Goal: Information Seeking & Learning: Learn about a topic

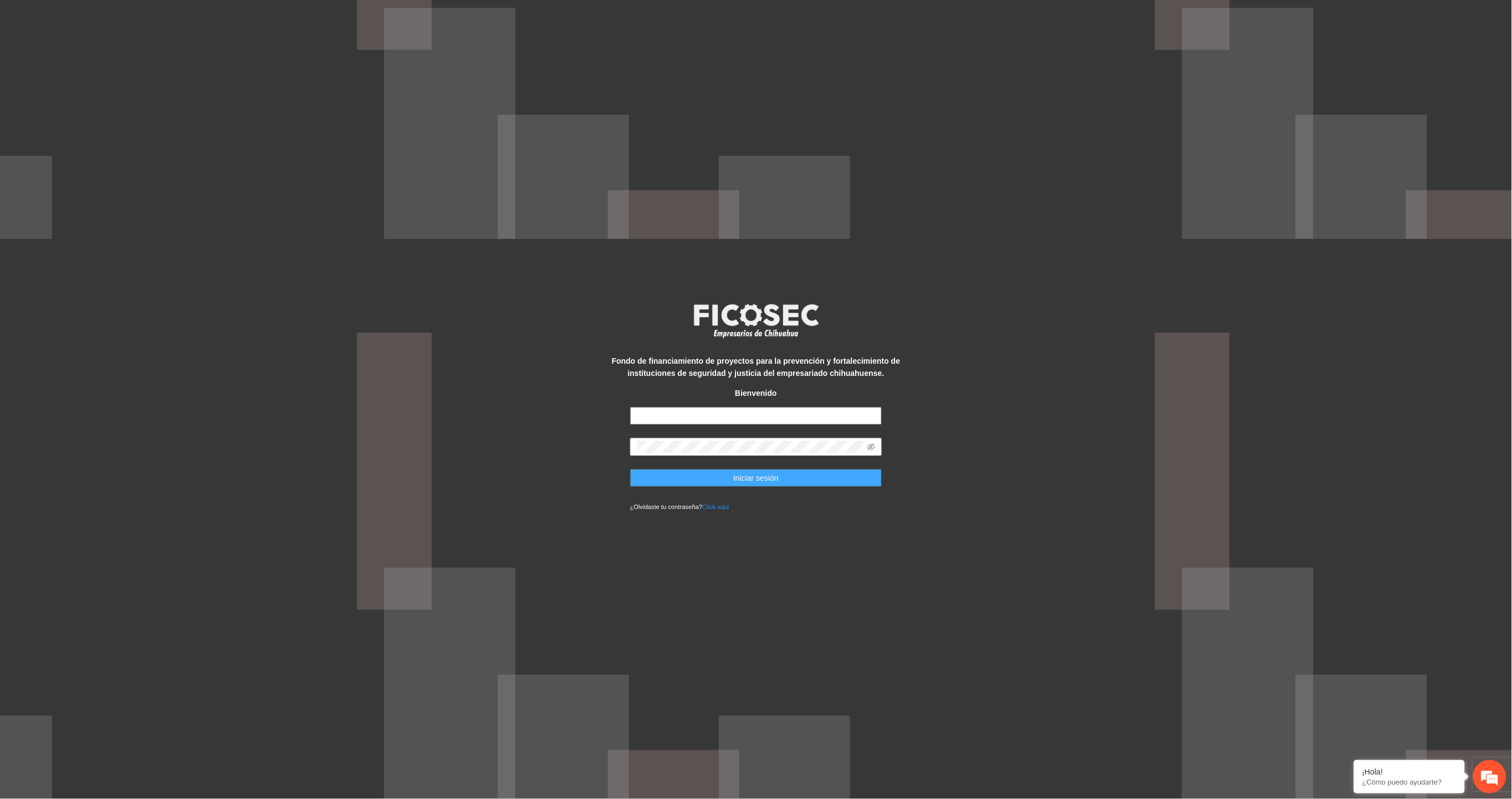
type input "**********"
click at [812, 483] on button "Iniciar sesión" at bounding box center [756, 478] width 252 height 18
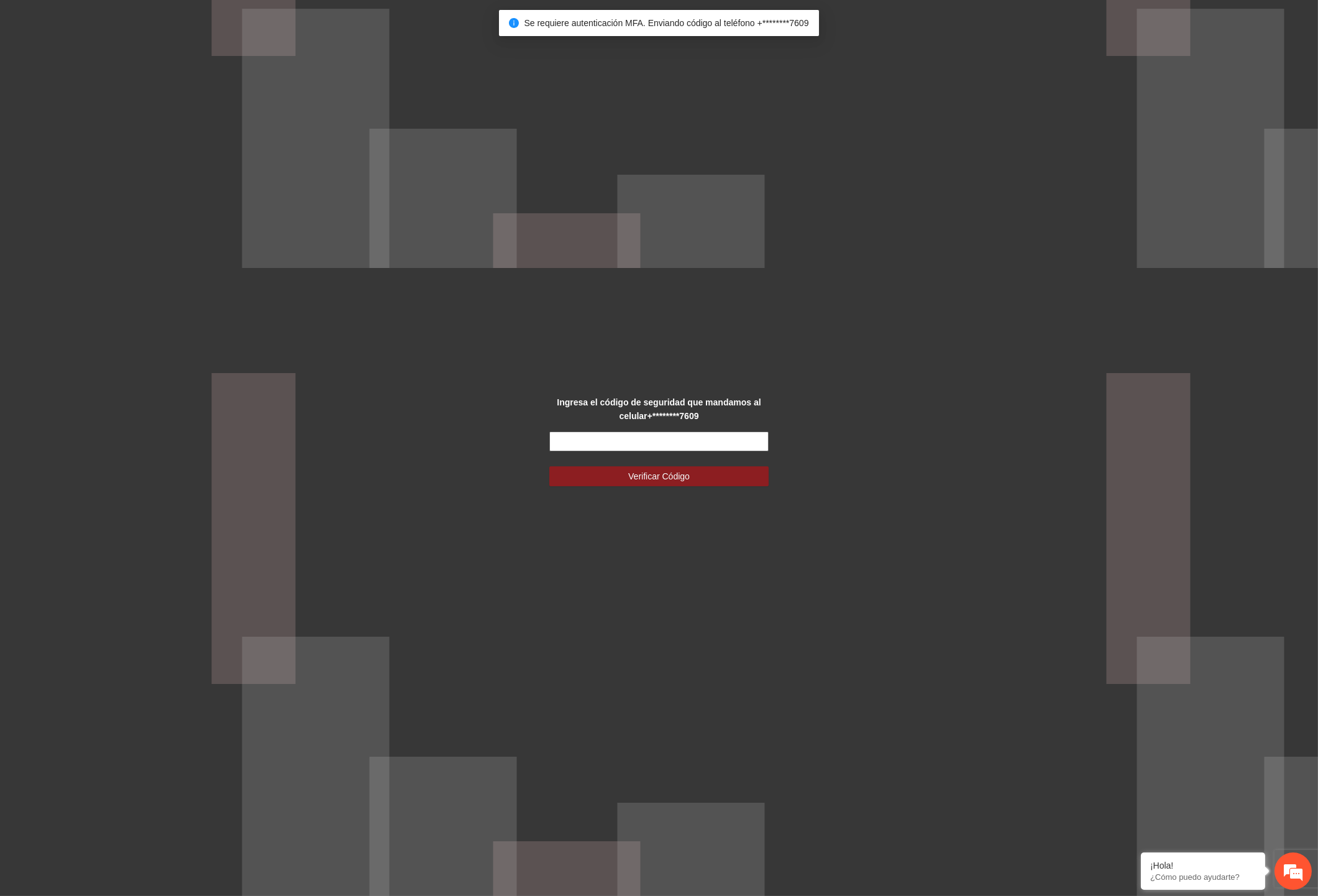
click at [668, 437] on input "text" at bounding box center [659, 441] width 220 height 20
type input "******"
click at [549, 466] on button "Verificar Código" at bounding box center [659, 476] width 220 height 20
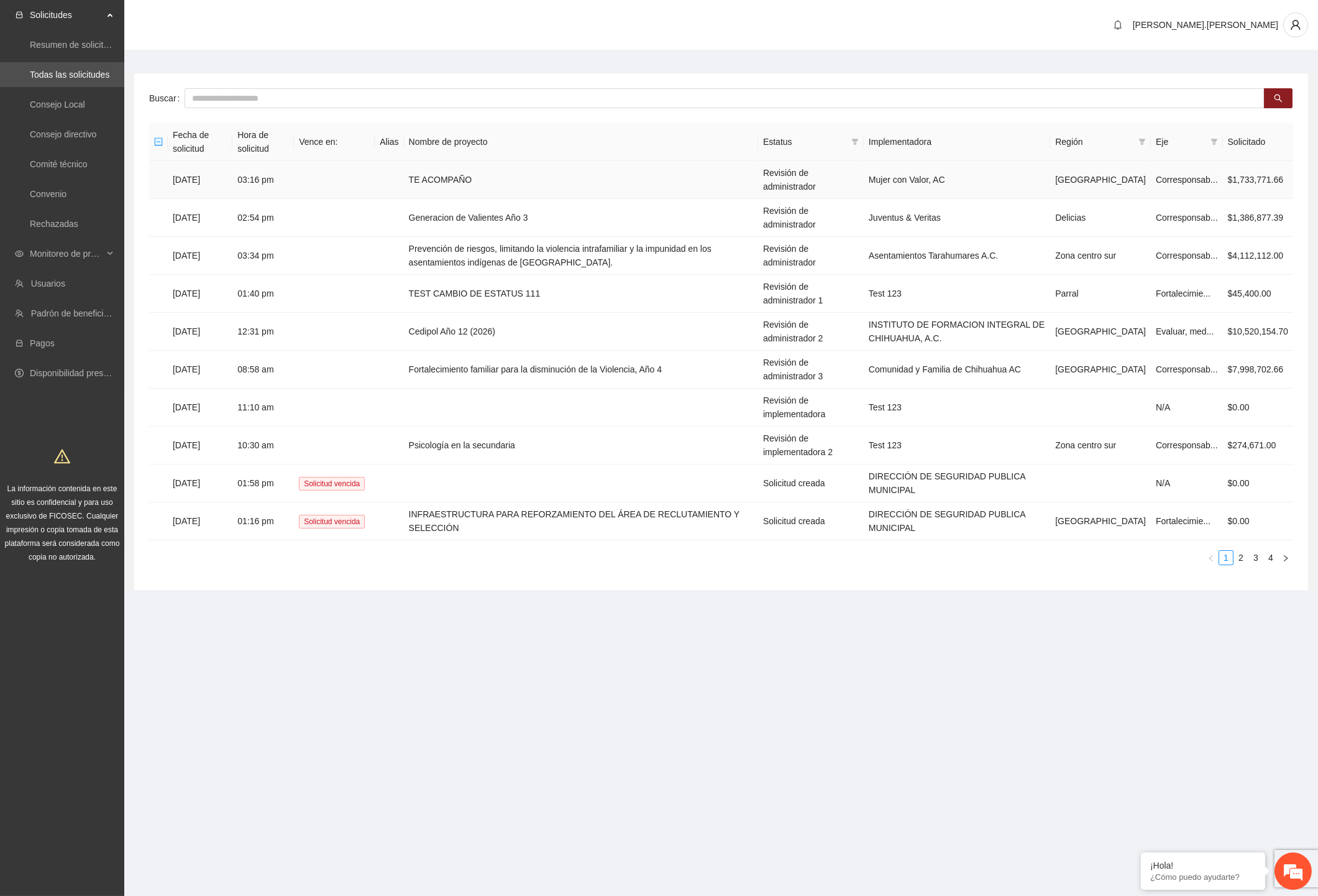
click at [190, 170] on td "27/09/2025" at bounding box center [200, 179] width 65 height 38
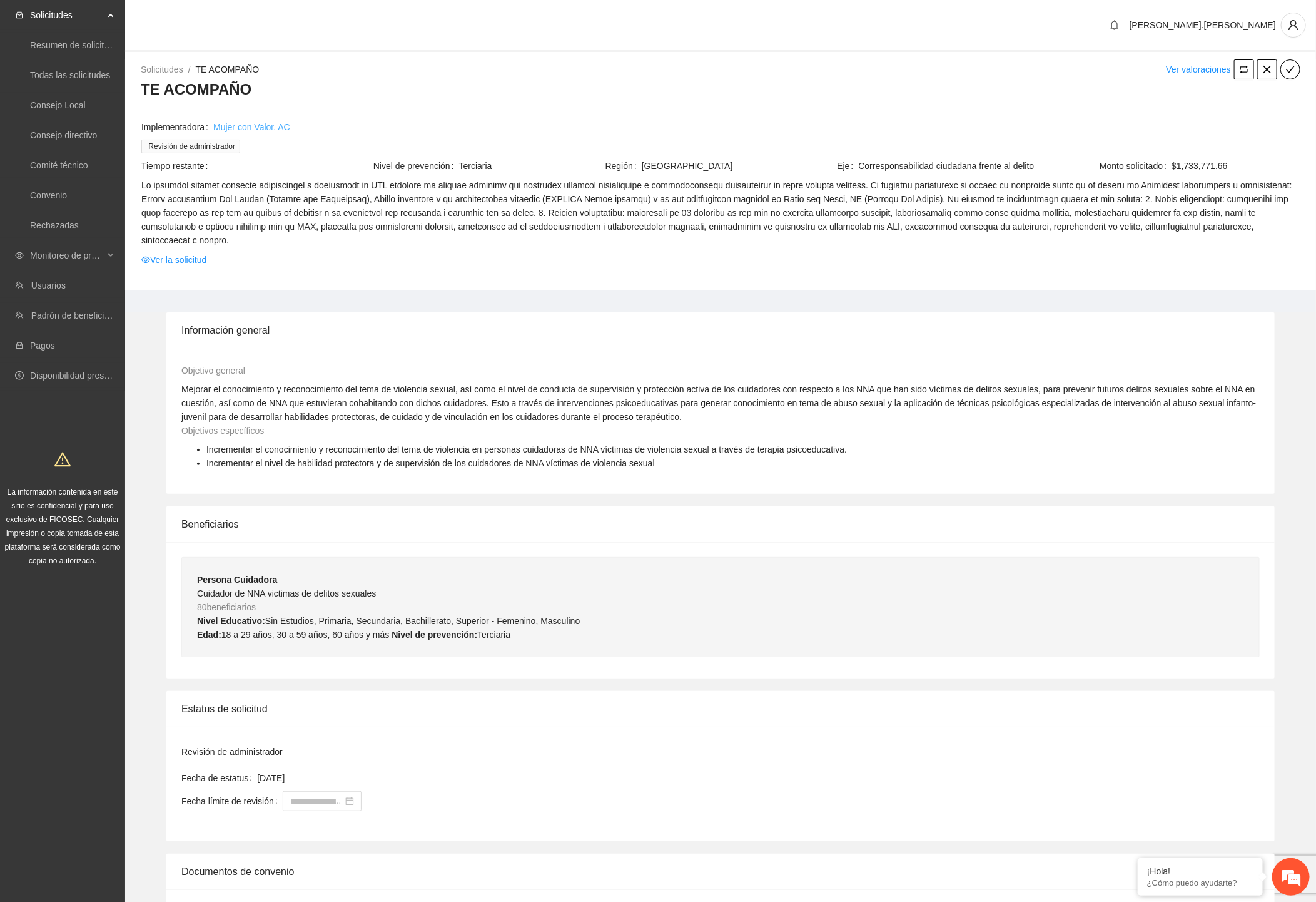
click at [274, 127] on link "Mujer con Valor, AC" at bounding box center [251, 127] width 77 height 14
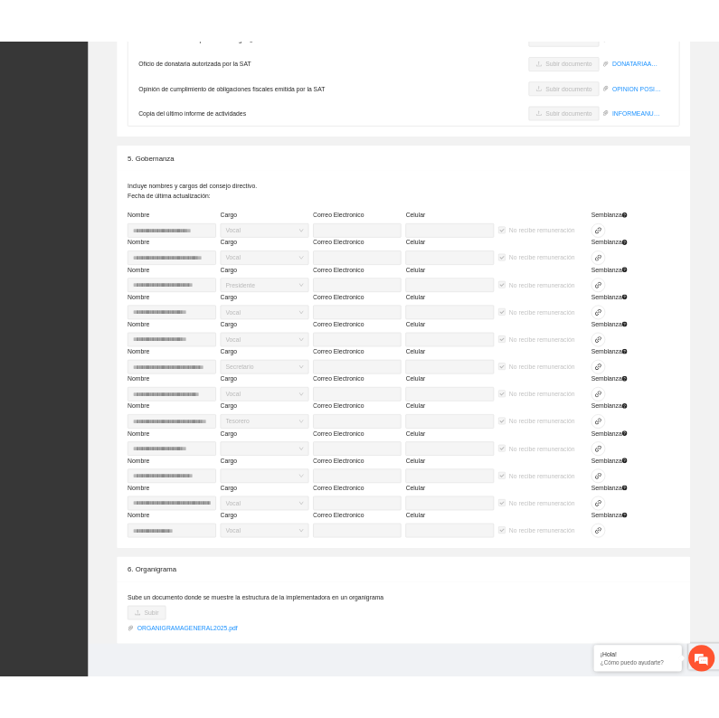
scroll to position [4085, 0]
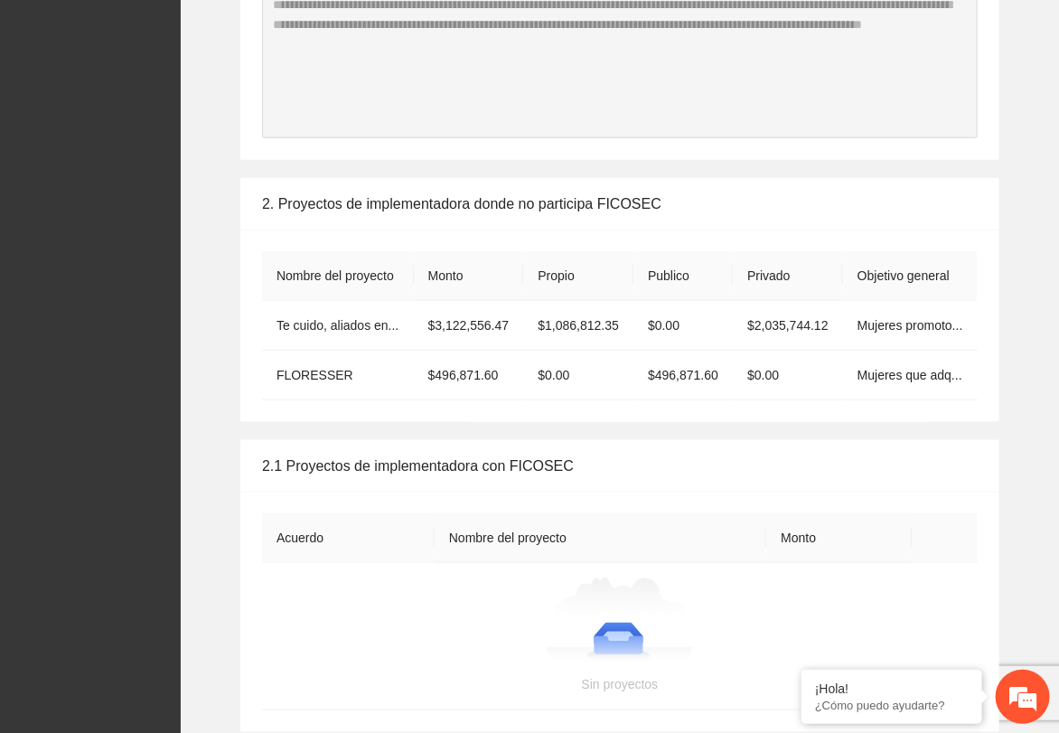
scroll to position [3414, 0]
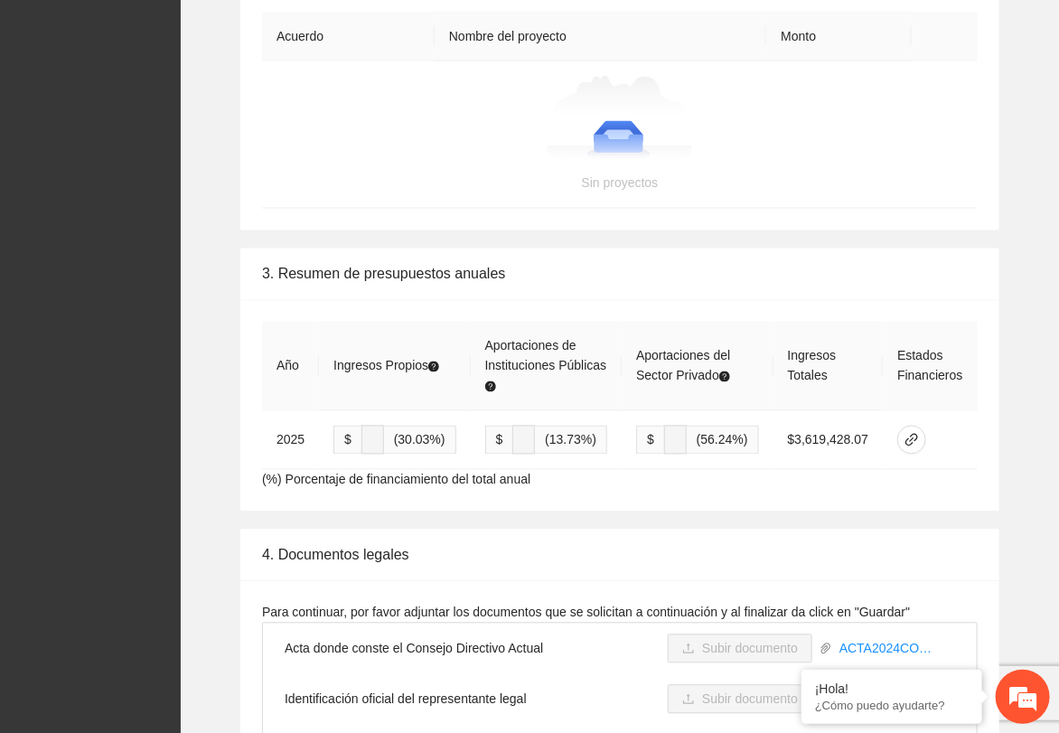
click at [718, 270] on div "3. Resumen de presupuestos anuales" at bounding box center [620, 275] width 716 height 52
drag, startPoint x: 260, startPoint y: 273, endPoint x: 276, endPoint y: 267, distance: 16.6
click at [276, 267] on div "3. Resumen de presupuestos anuales" at bounding box center [619, 275] width 759 height 52
click at [563, 286] on div "3. Resumen de presupuestos anuales" at bounding box center [620, 275] width 716 height 52
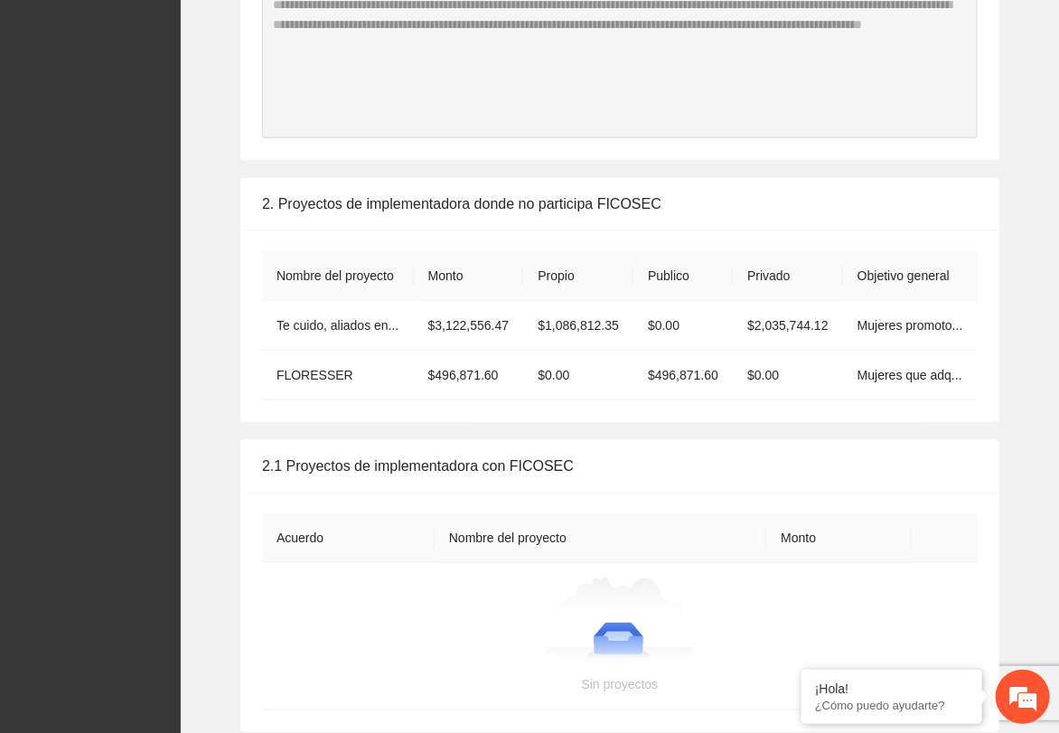
scroll to position [2812, 0]
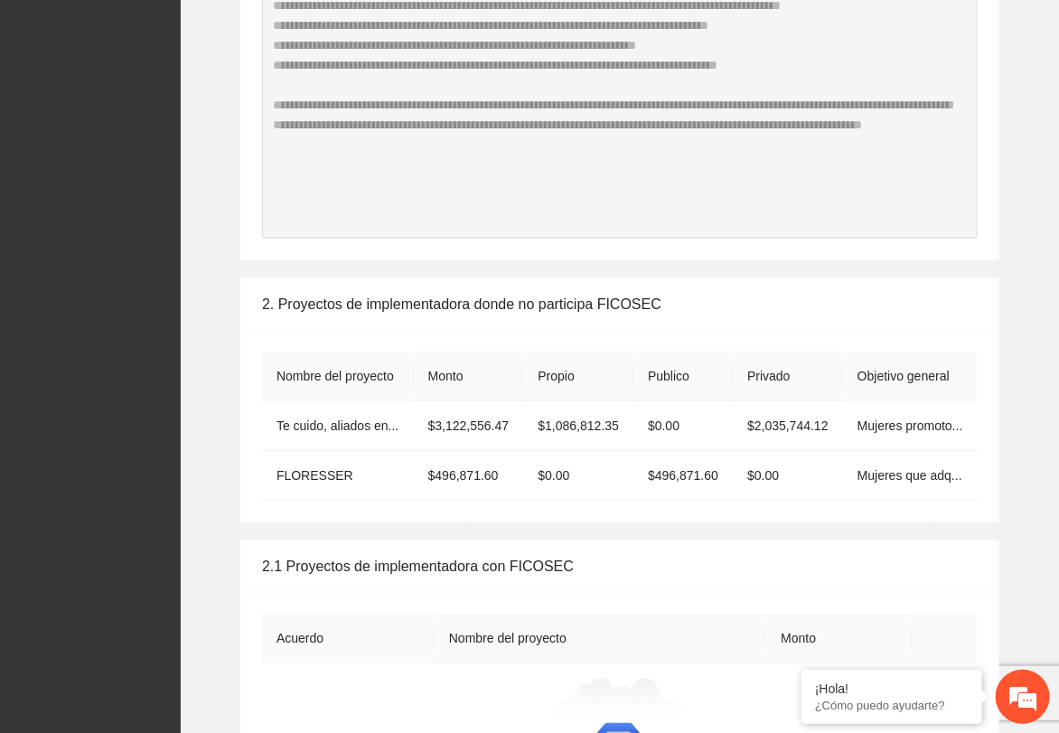
click at [718, 310] on div "2. Proyectos de implementadora donde no participa FICOSEC" at bounding box center [620, 304] width 716 height 52
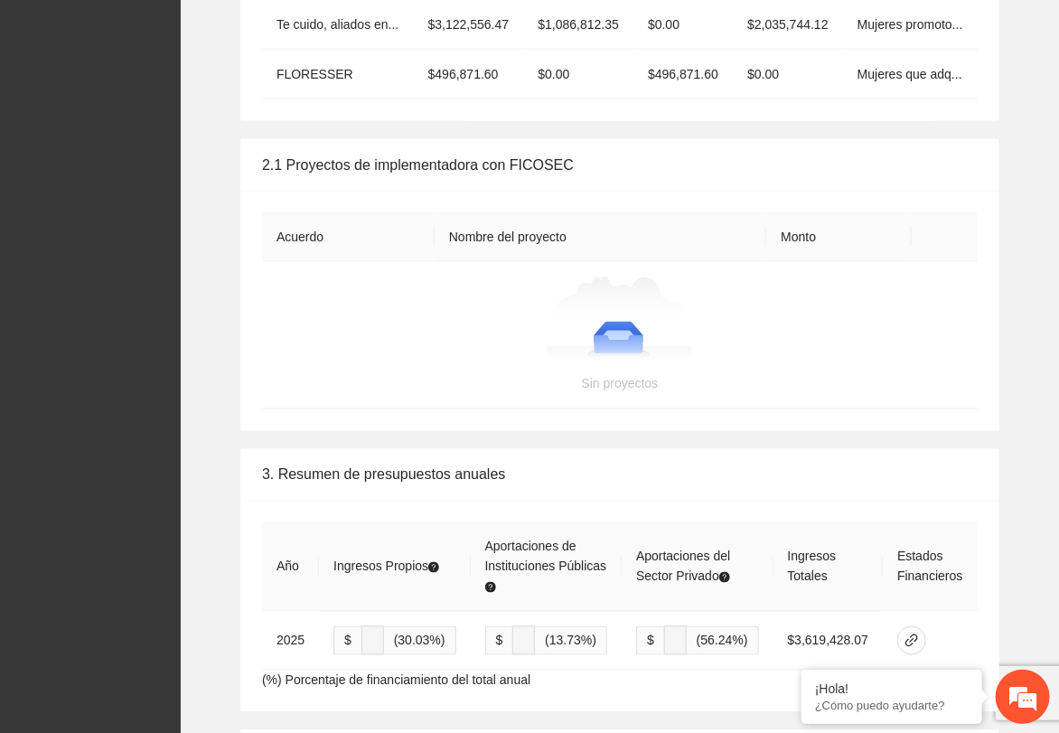
scroll to position [3514, 0]
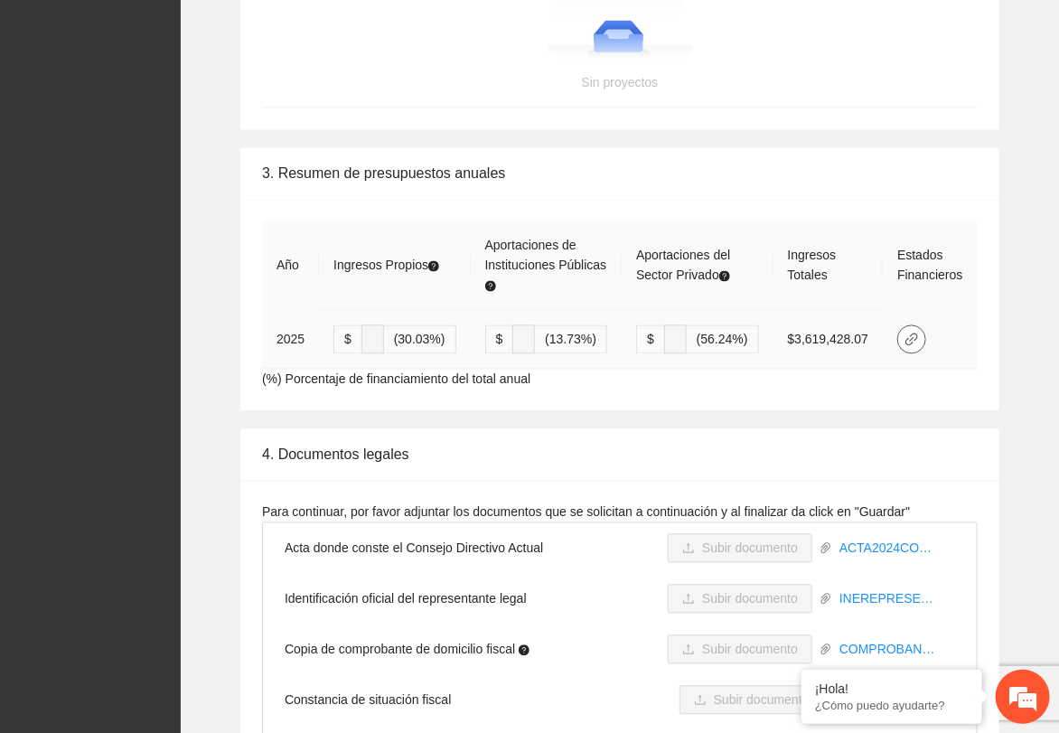
click at [718, 333] on icon "link" at bounding box center [912, 340] width 14 height 14
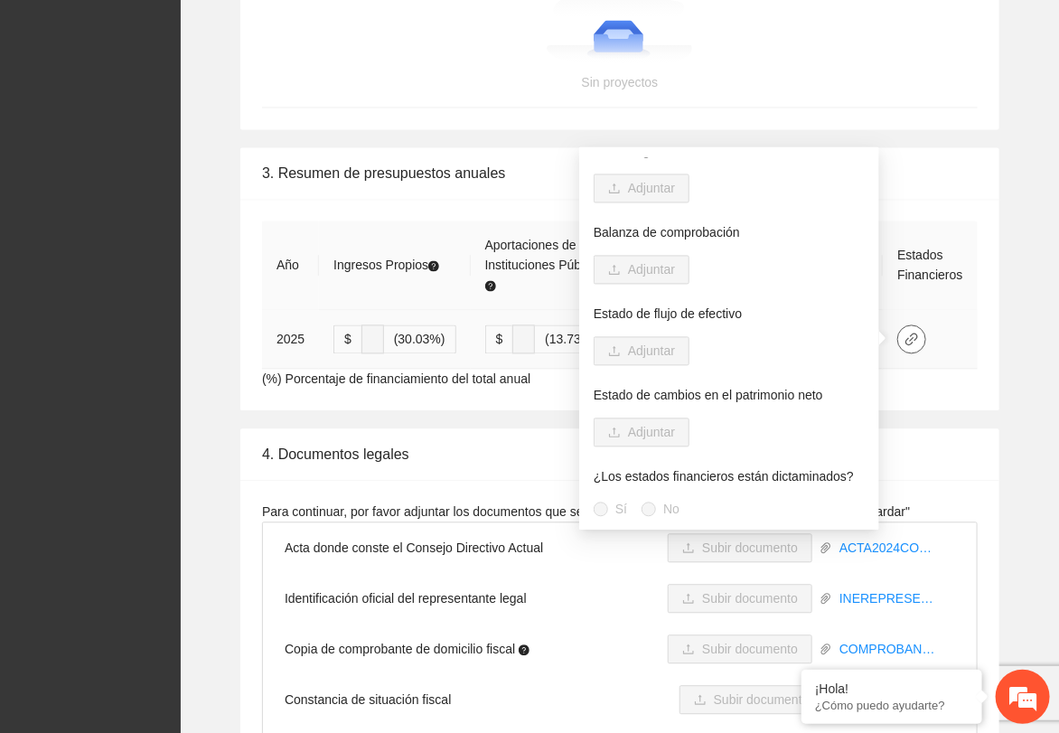
scroll to position [0, 0]
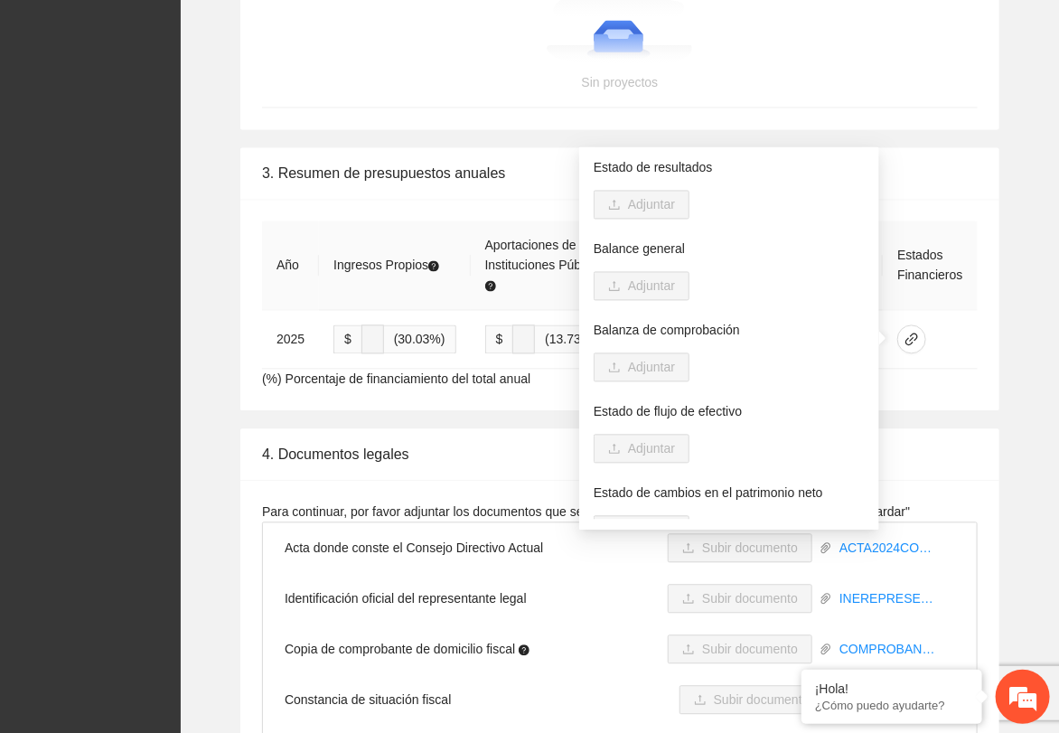
click at [718, 326] on div "**********" at bounding box center [620, 279] width 850 height 263
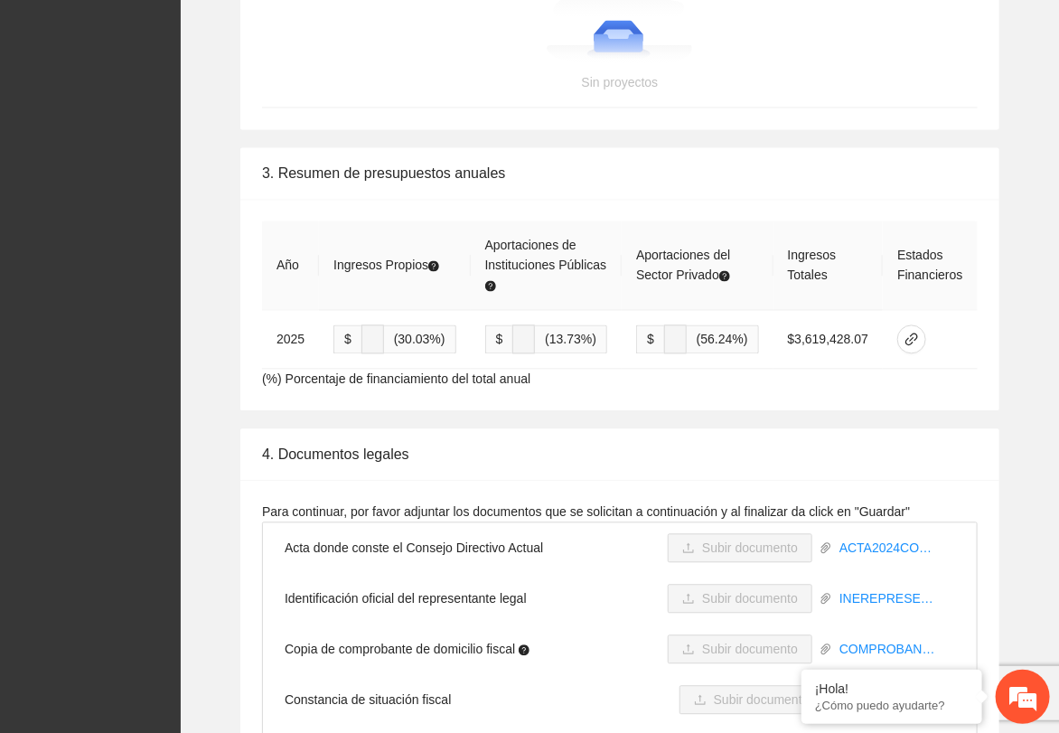
scroll to position [2912, 0]
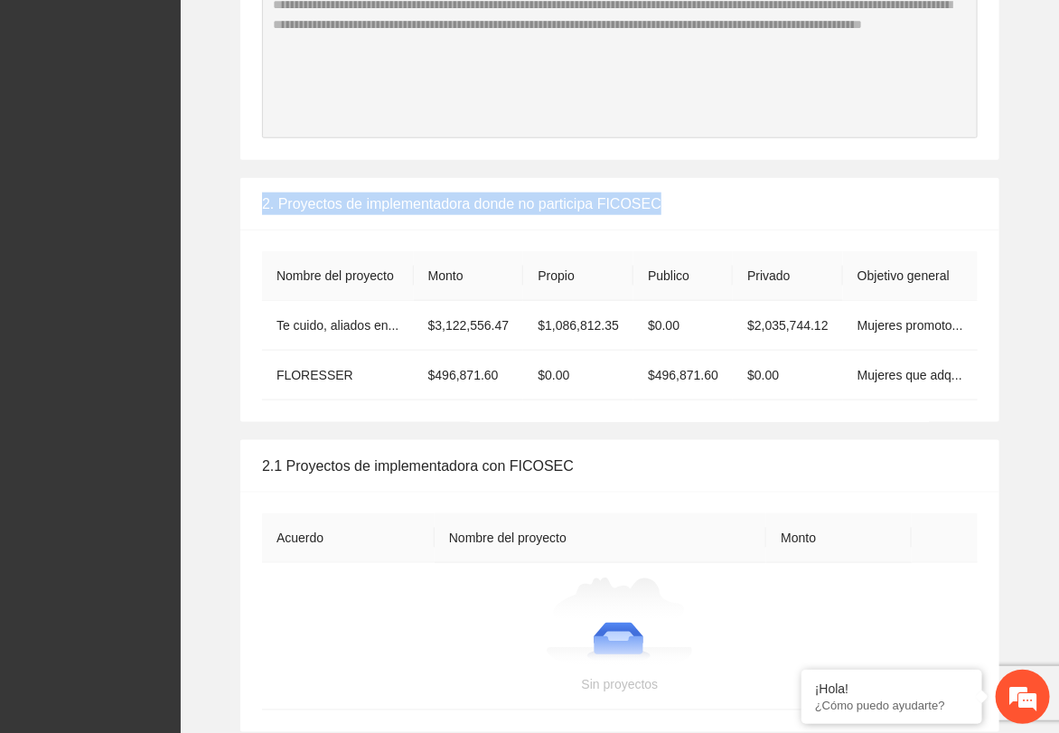
drag, startPoint x: 260, startPoint y: 198, endPoint x: 715, endPoint y: 186, distance: 454.8
click at [715, 186] on div "2. Proyectos de implementadora donde no participa FICOSEC" at bounding box center [620, 204] width 716 height 52
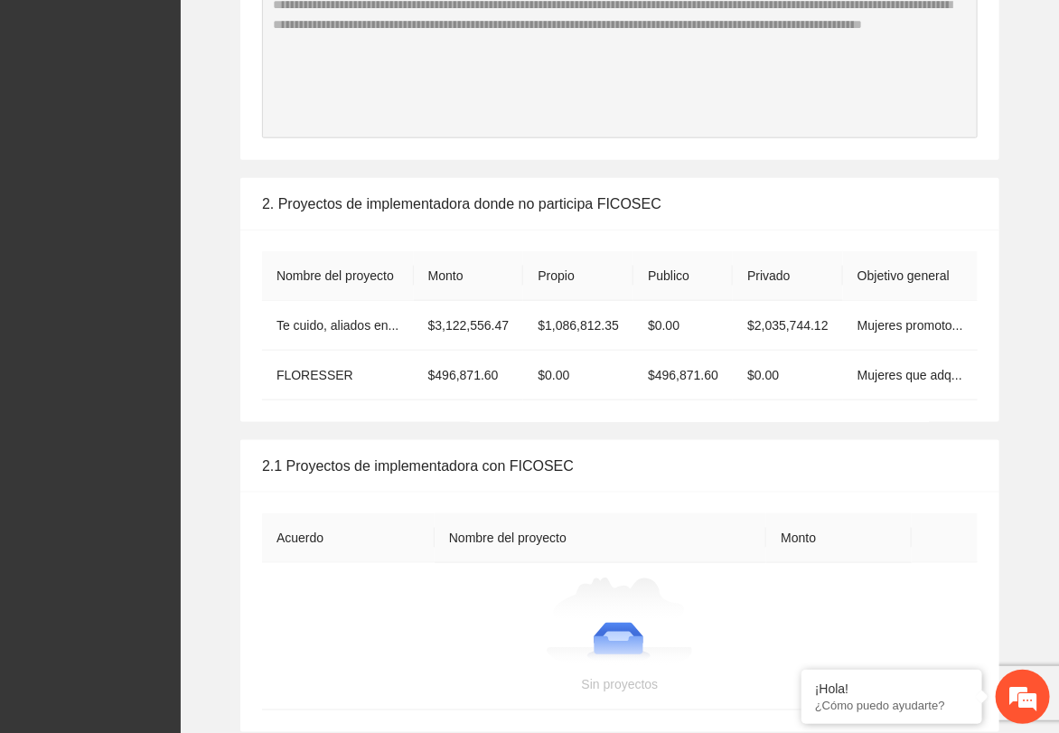
click at [718, 443] on div "2.1 Proyectos de implementadora con FICOSEC" at bounding box center [620, 466] width 716 height 52
click at [718, 349] on div "2. Proyectos de implementadora donde no participa FICOSEC Nombre del proyecto M…" at bounding box center [620, 300] width 850 height 244
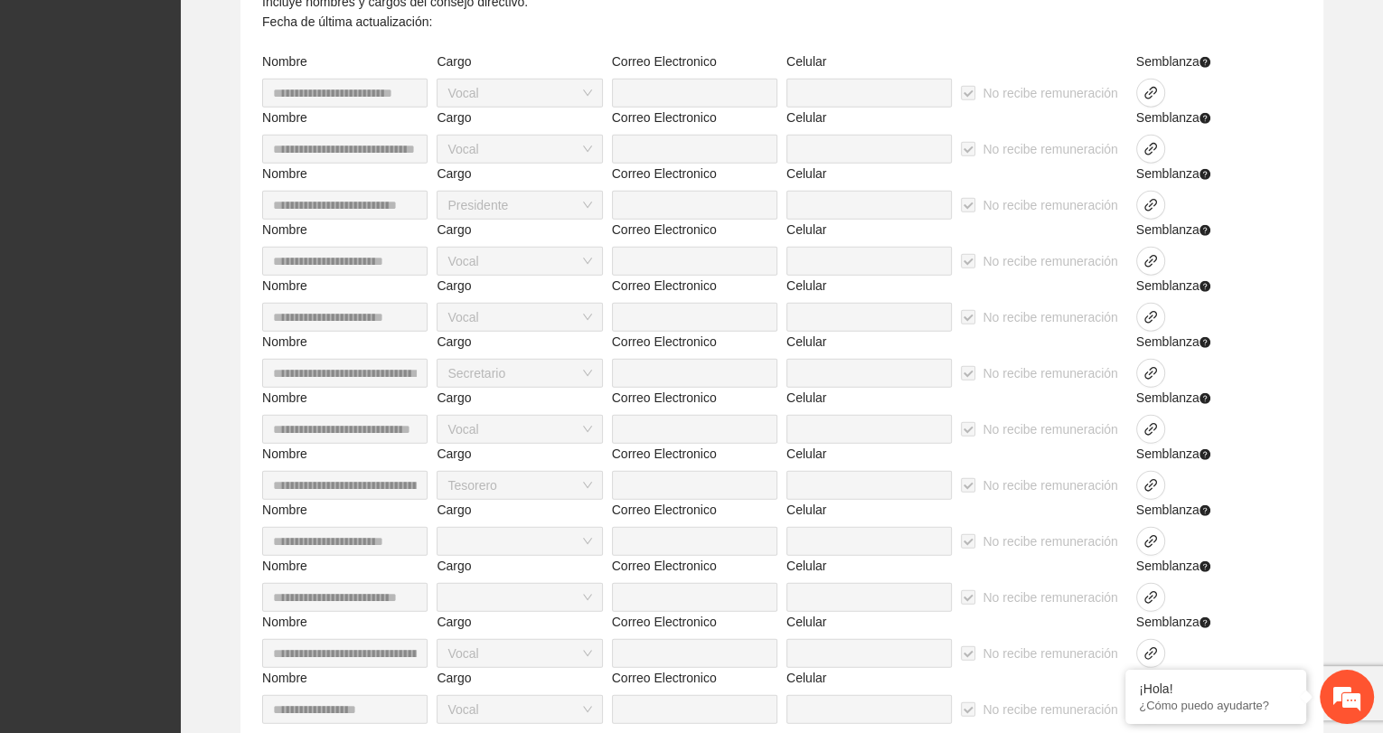
scroll to position [4318, 0]
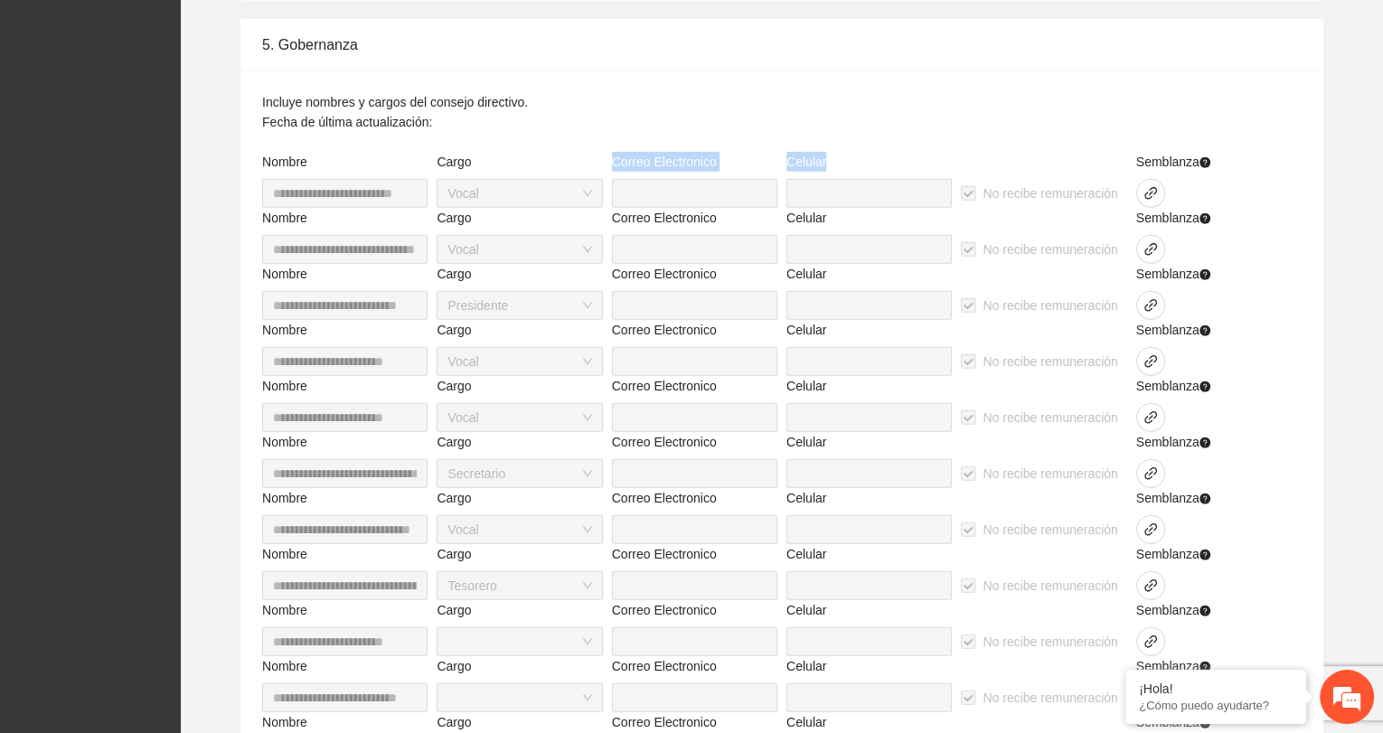
drag, startPoint x: 613, startPoint y: 161, endPoint x: 1128, endPoint y: 171, distance: 515.3
click at [718, 165] on div "**********" at bounding box center [782, 180] width 1049 height 56
click at [718, 161] on div "Semblanza" at bounding box center [1175, 165] width 79 height 27
click at [718, 162] on icon "question-circle" at bounding box center [1204, 162] width 11 height 11
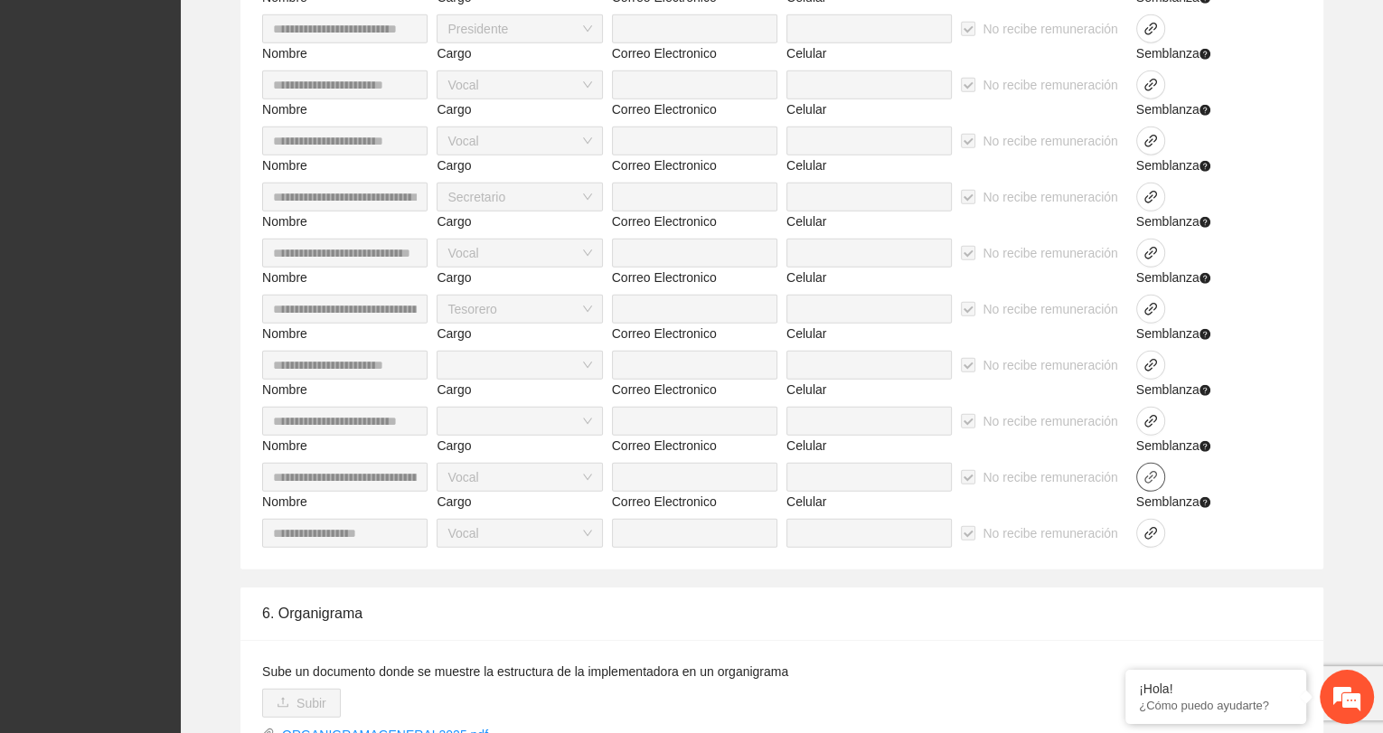
scroll to position [4193, 0]
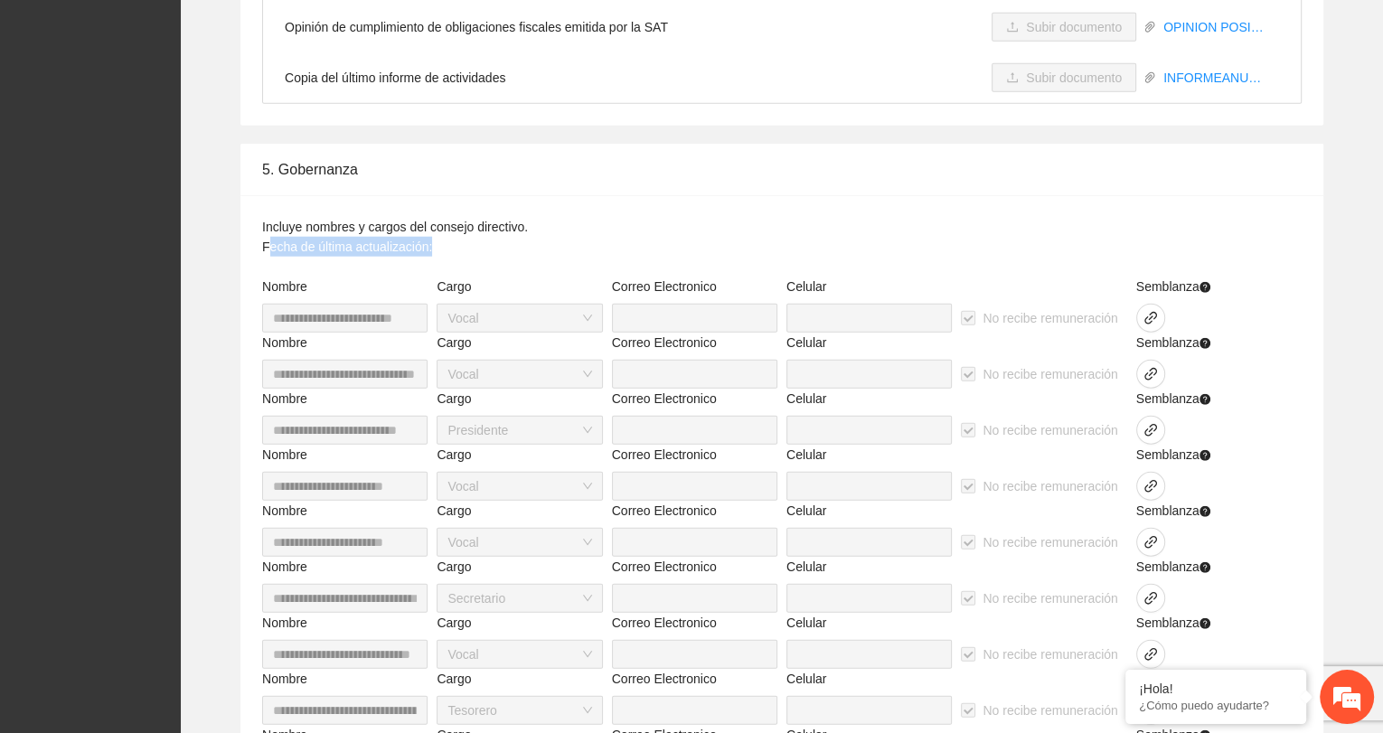
drag, startPoint x: 334, startPoint y: 247, endPoint x: 489, endPoint y: 248, distance: 155.5
click at [489, 248] on p "Incluye nombres y cargos del consejo directivo. Fecha de última actualización:" at bounding box center [395, 237] width 266 height 40
click at [463, 252] on p "Incluye nombres y cargos del consejo directivo. Fecha de última actualización:" at bounding box center [395, 237] width 266 height 40
drag, startPoint x: 458, startPoint y: 249, endPoint x: 262, endPoint y: 250, distance: 196.2
click at [262, 250] on p "Incluye nombres y cargos del consejo directivo. Fecha de última actualización:" at bounding box center [395, 237] width 266 height 40
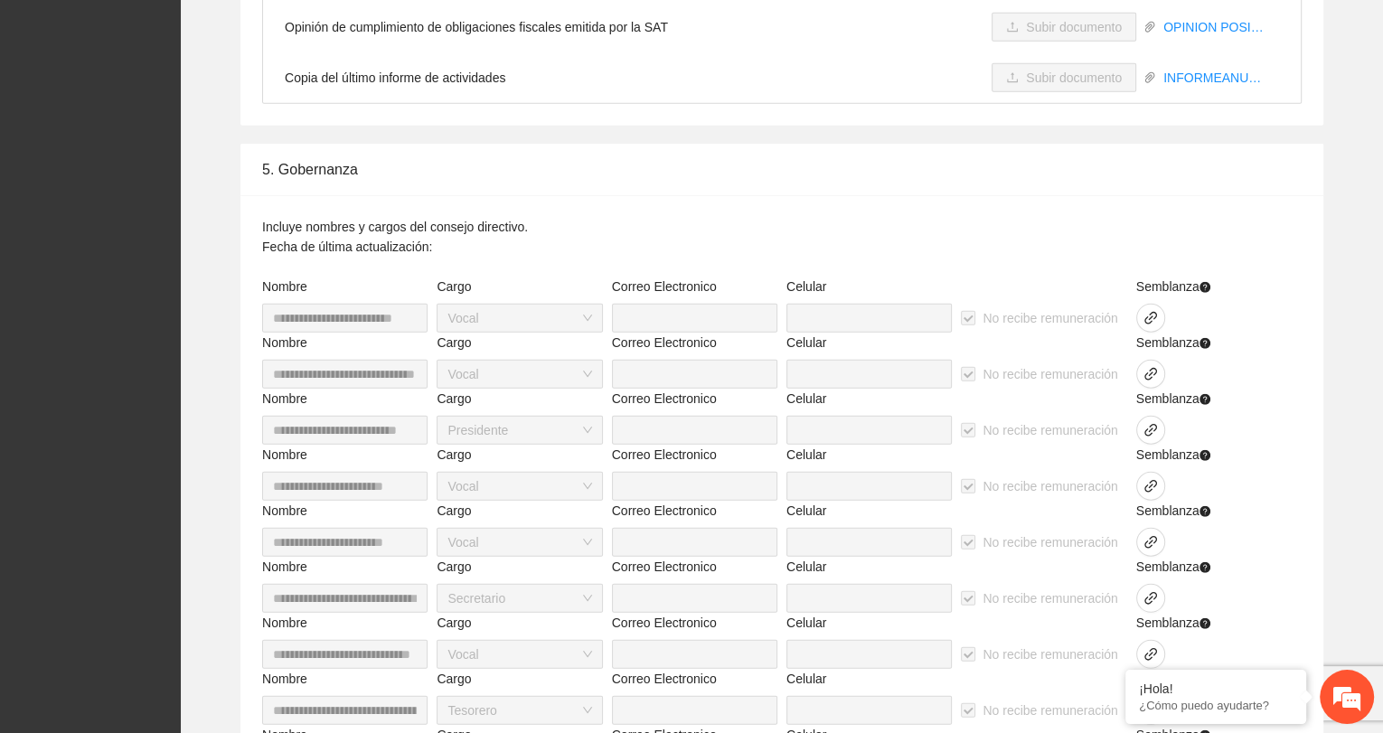
click at [451, 193] on div "5. Gobernanza" at bounding box center [781, 170] width 1039 height 52
drag, startPoint x: 259, startPoint y: 165, endPoint x: 528, endPoint y: 264, distance: 286.8
click at [472, 264] on div "**********" at bounding box center [781, 557] width 1083 height 827
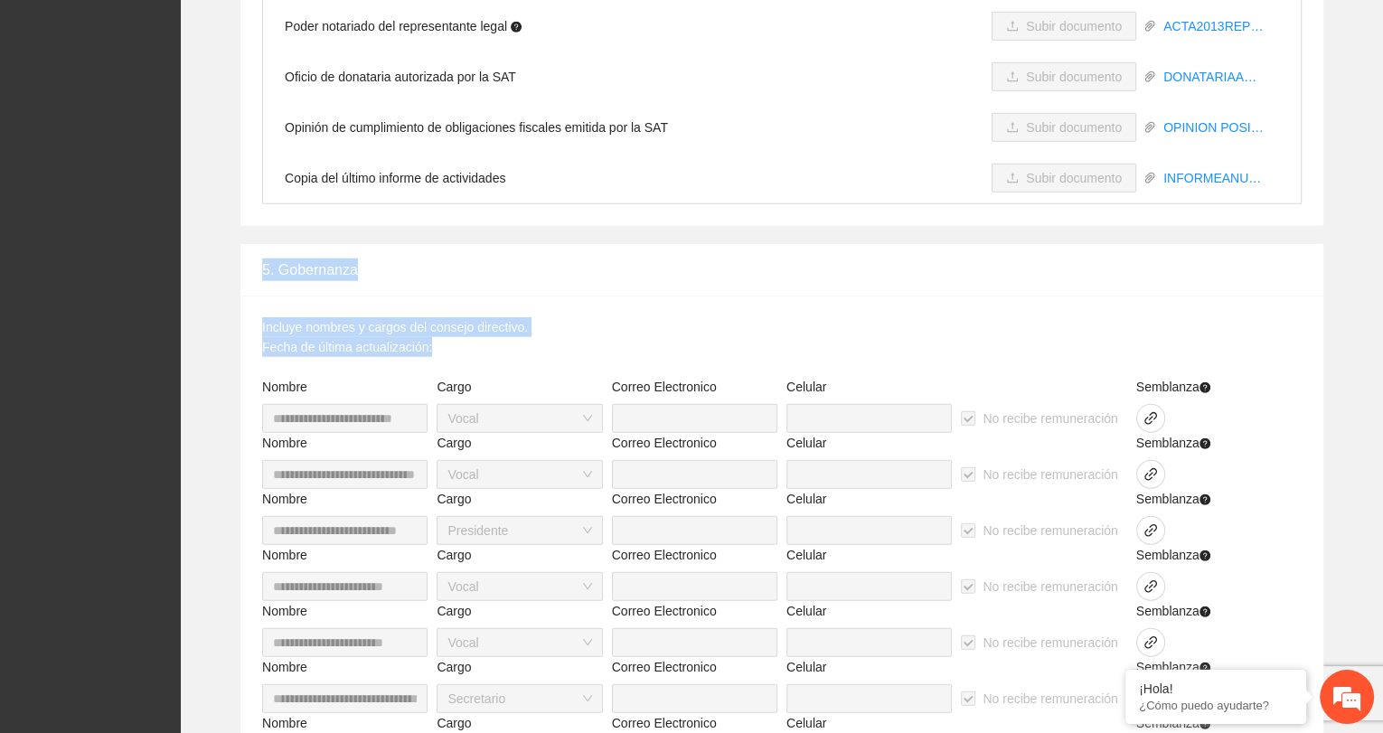
scroll to position [4293, 0]
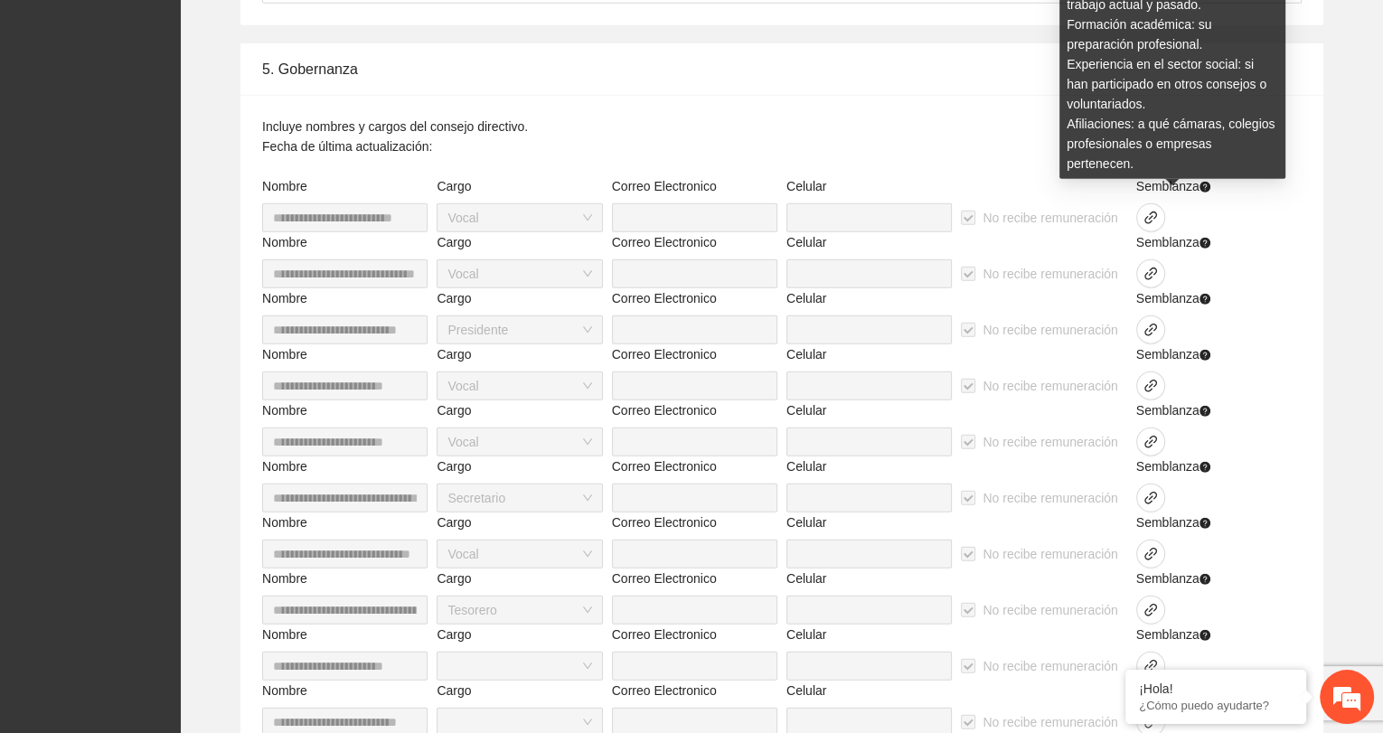
click at [718, 183] on icon "question-circle" at bounding box center [1204, 187] width 11 height 11
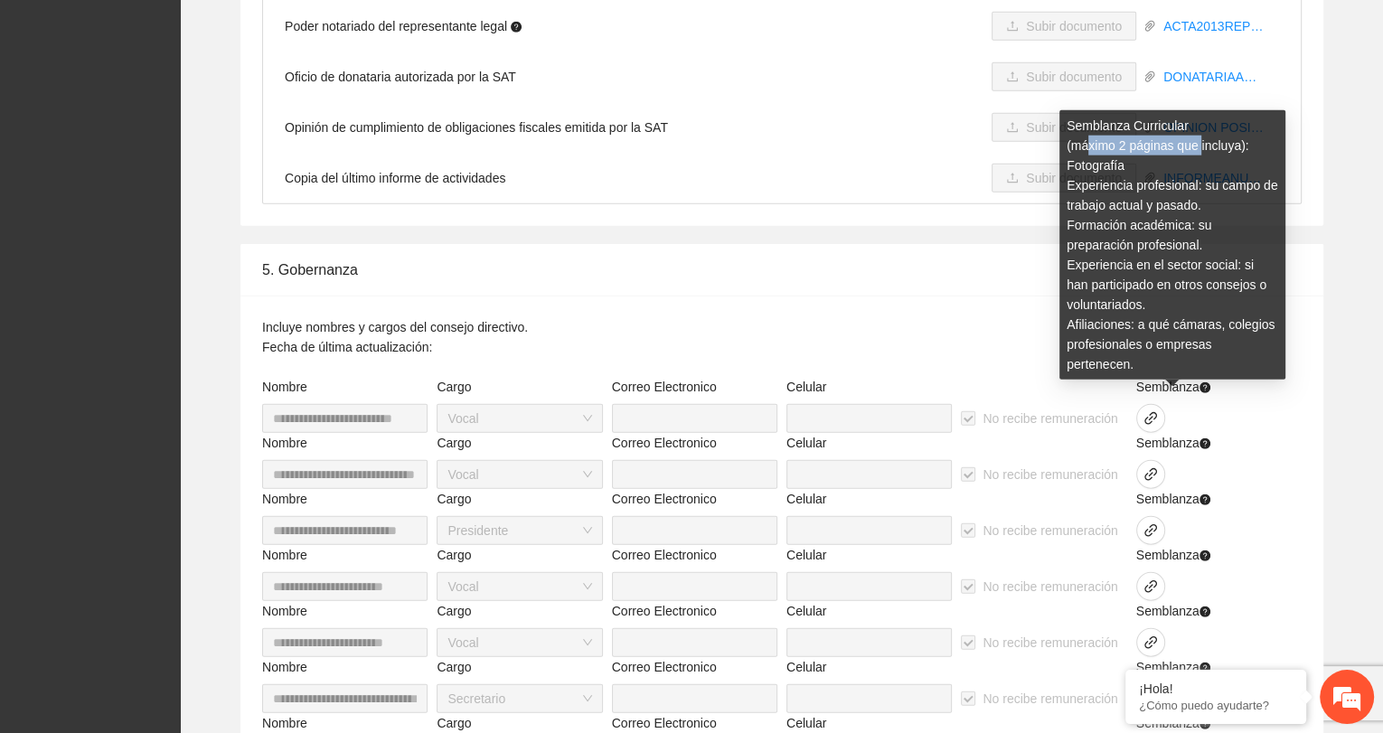
drag, startPoint x: 1077, startPoint y: 145, endPoint x: 1193, endPoint y: 151, distance: 115.9
click at [718, 151] on div "Semblanza Curricular (máximo 2 páginas que incluya): Fotografía Experiencia pro…" at bounding box center [1172, 244] width 226 height 269
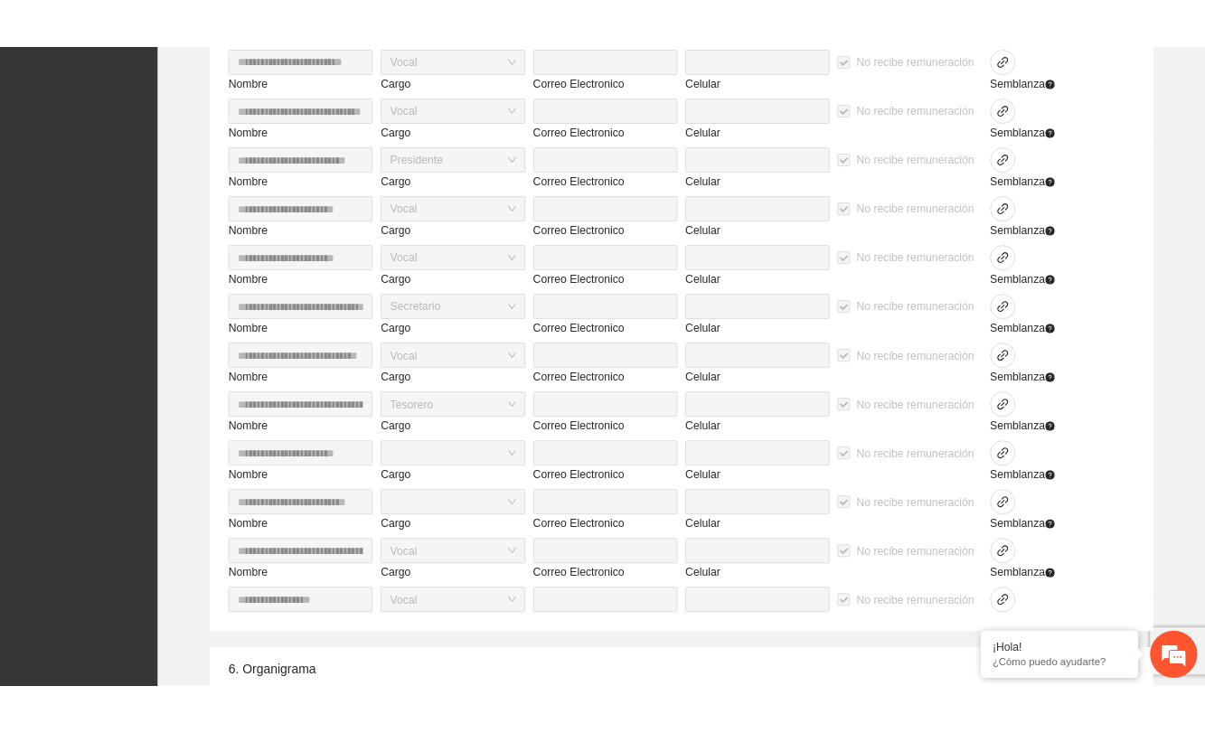
scroll to position [4394, 0]
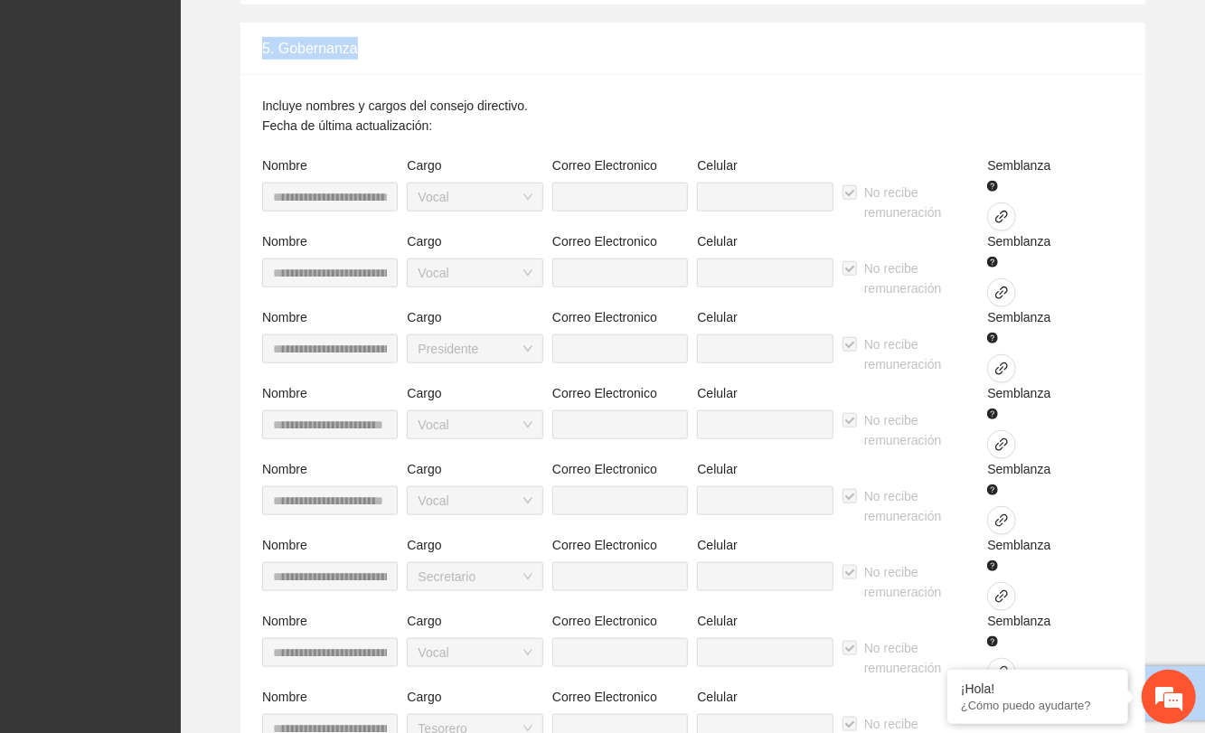
drag, startPoint x: 804, startPoint y: 66, endPoint x: 790, endPoint y: 68, distance: 13.7
click at [718, 66] on div "5. Gobernanza" at bounding box center [692, 49] width 861 height 52
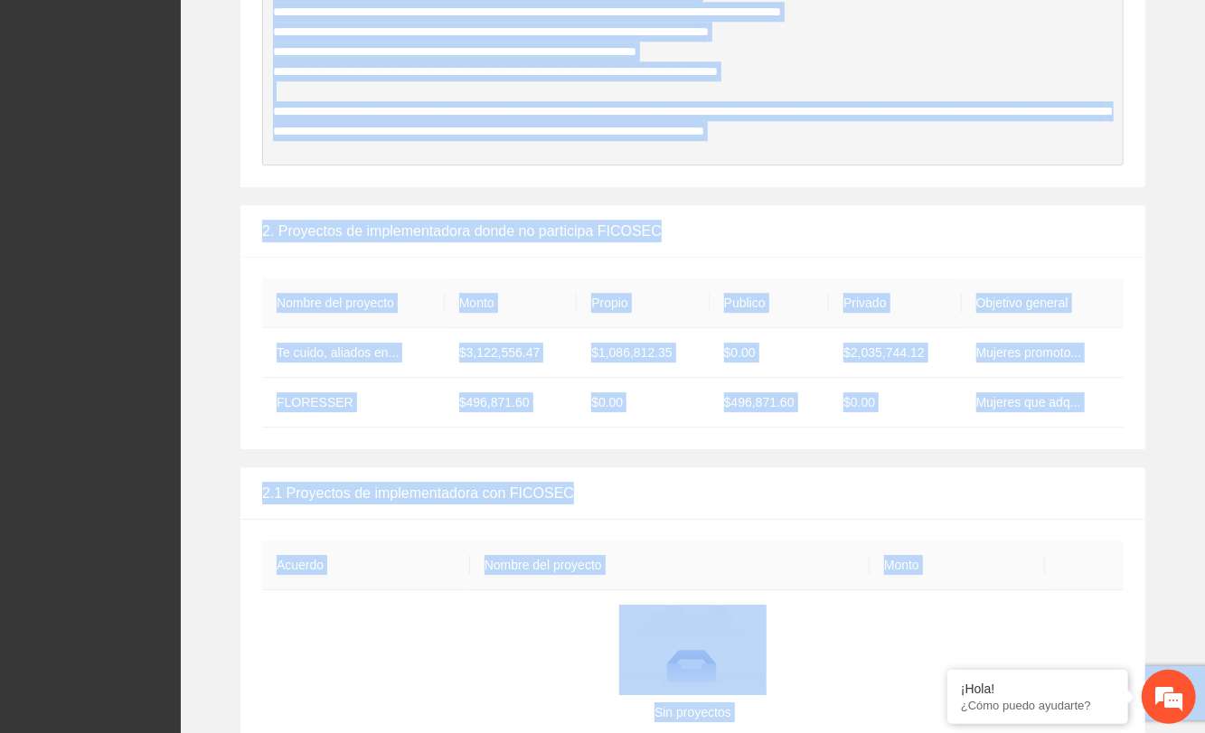
scroll to position [3390, 0]
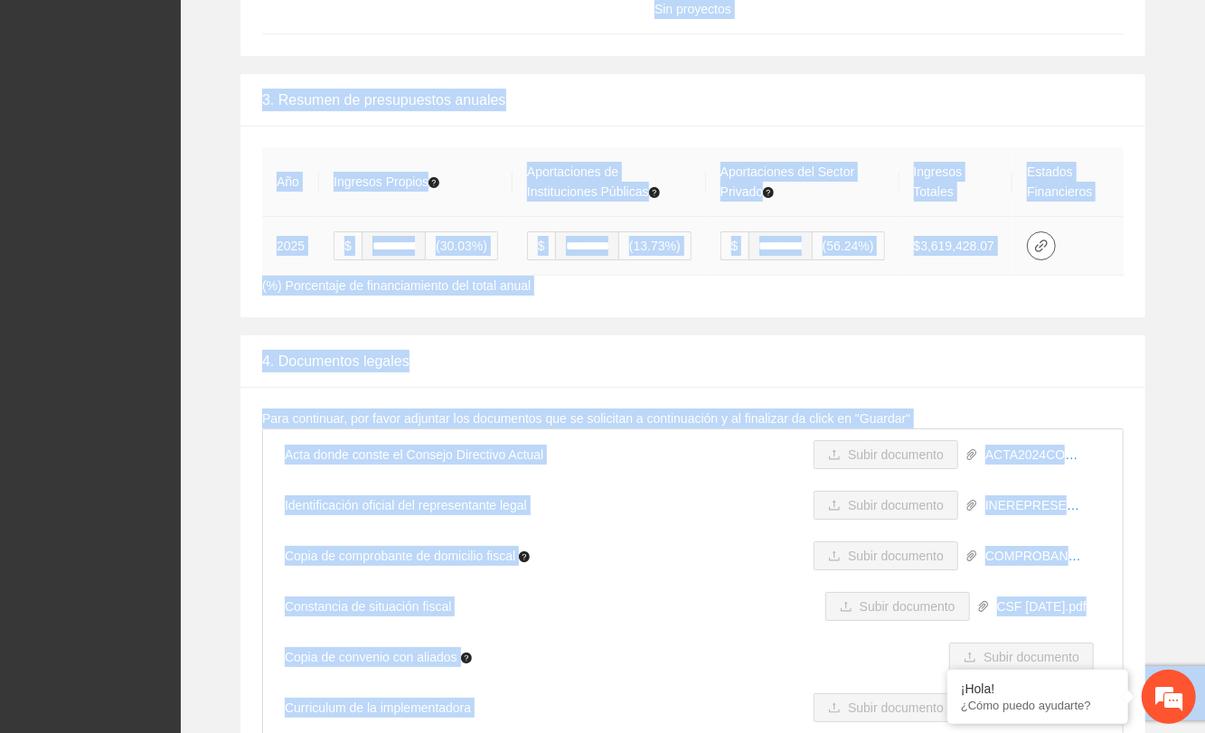
click at [718, 234] on button "button" at bounding box center [1041, 245] width 29 height 29
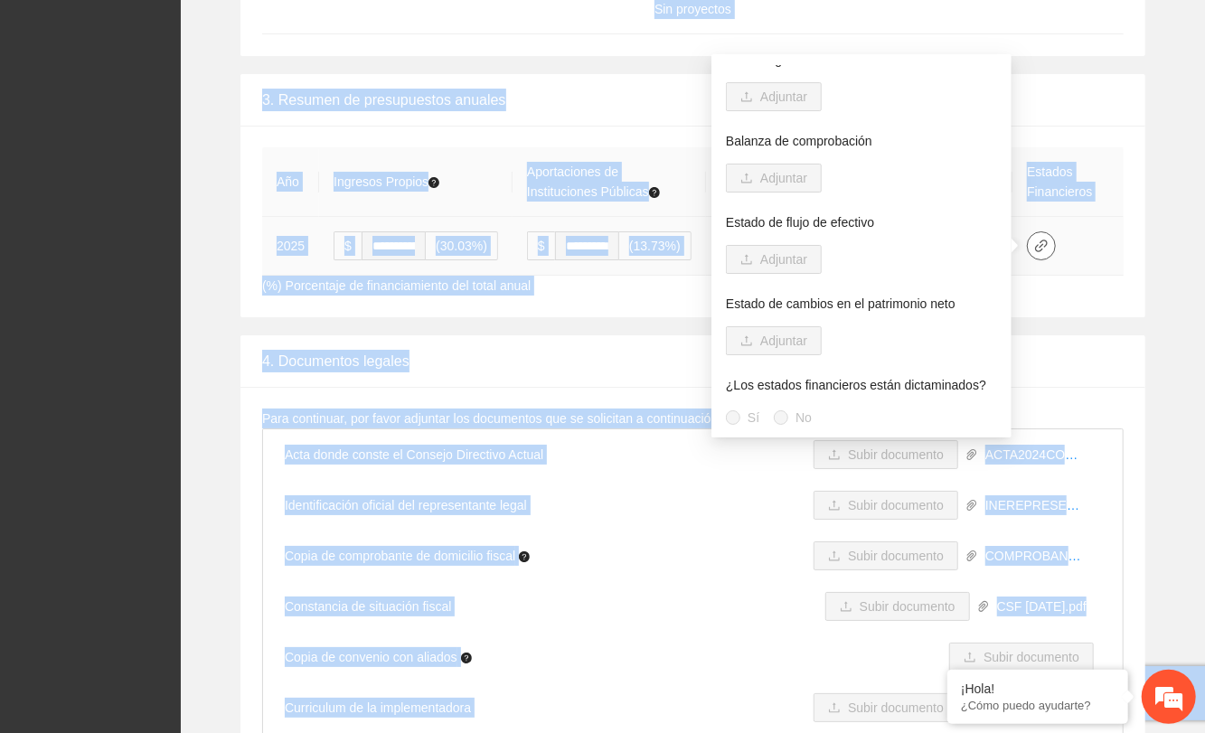
scroll to position [0, 0]
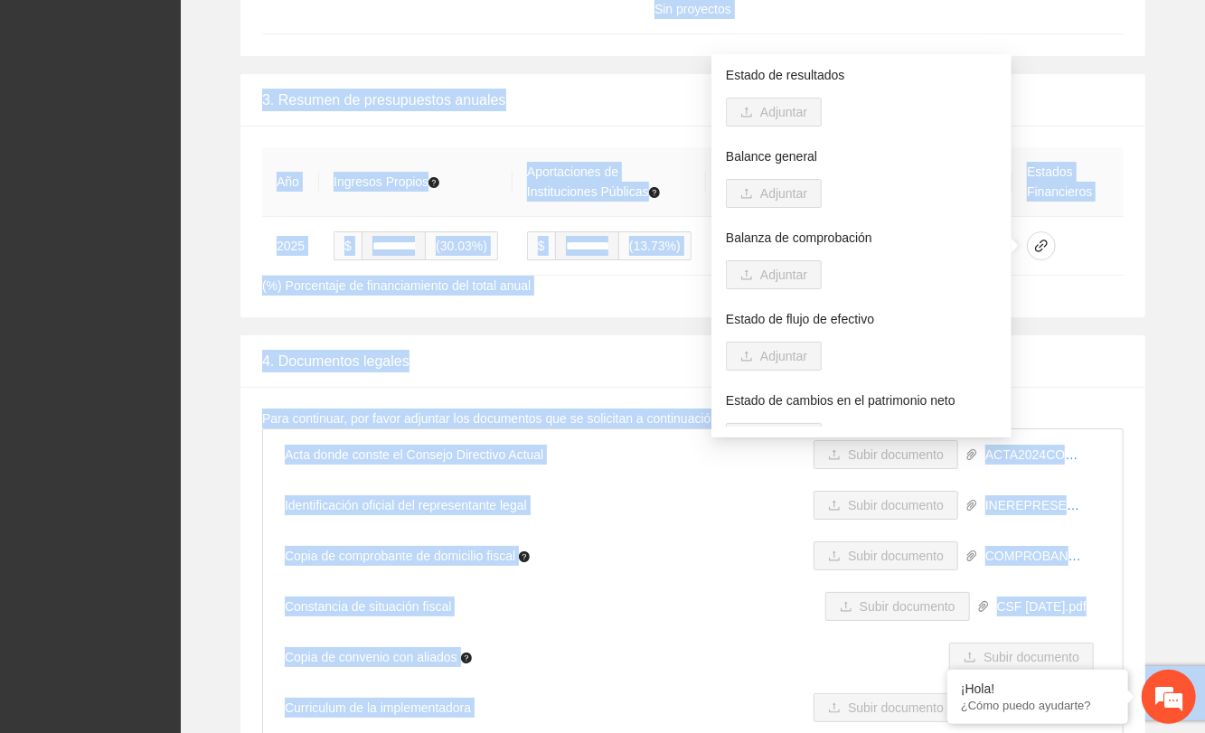
click at [562, 108] on div "3. Resumen de presupuestos anuales" at bounding box center [692, 100] width 861 height 52
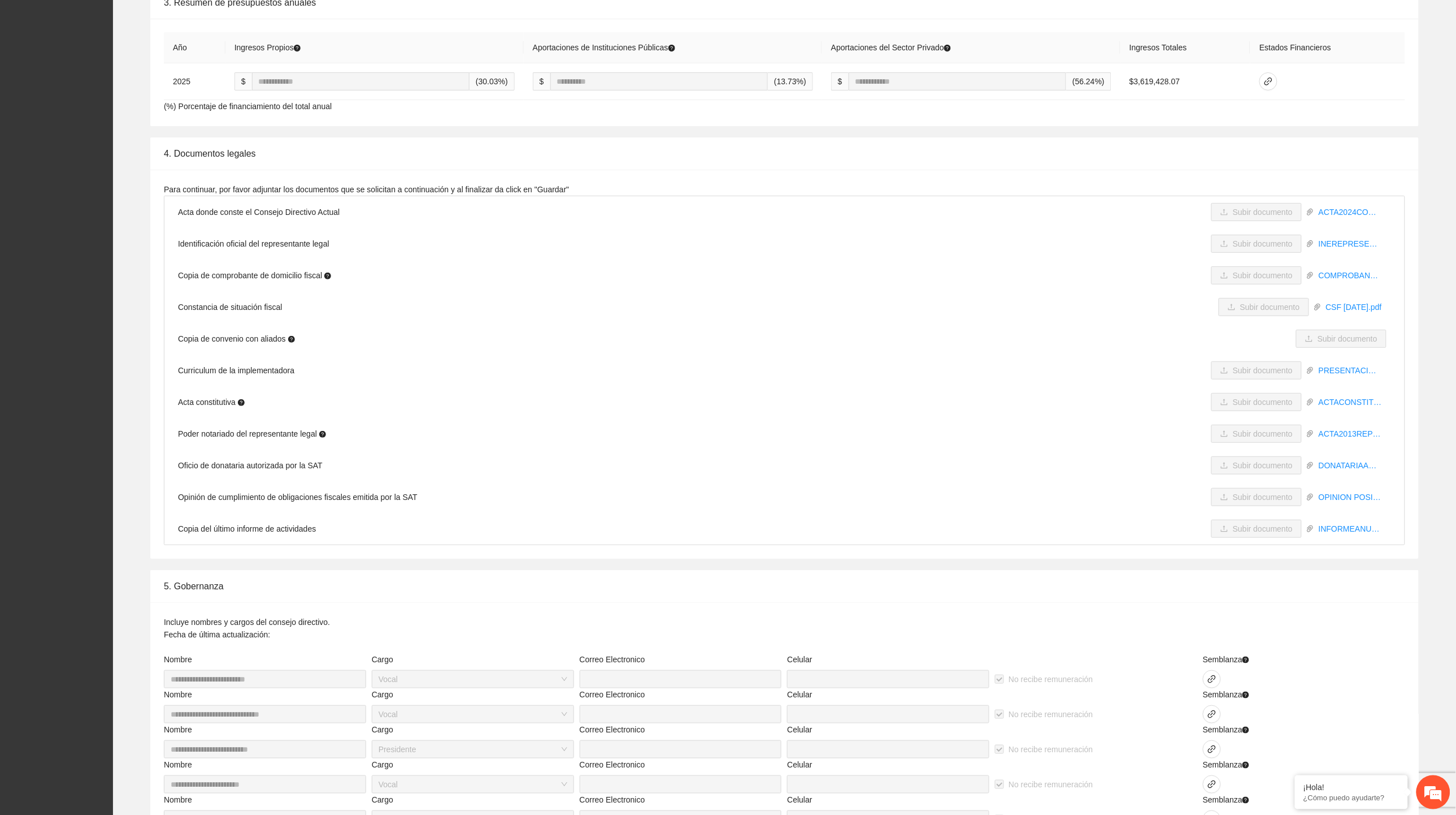
scroll to position [1393, 0]
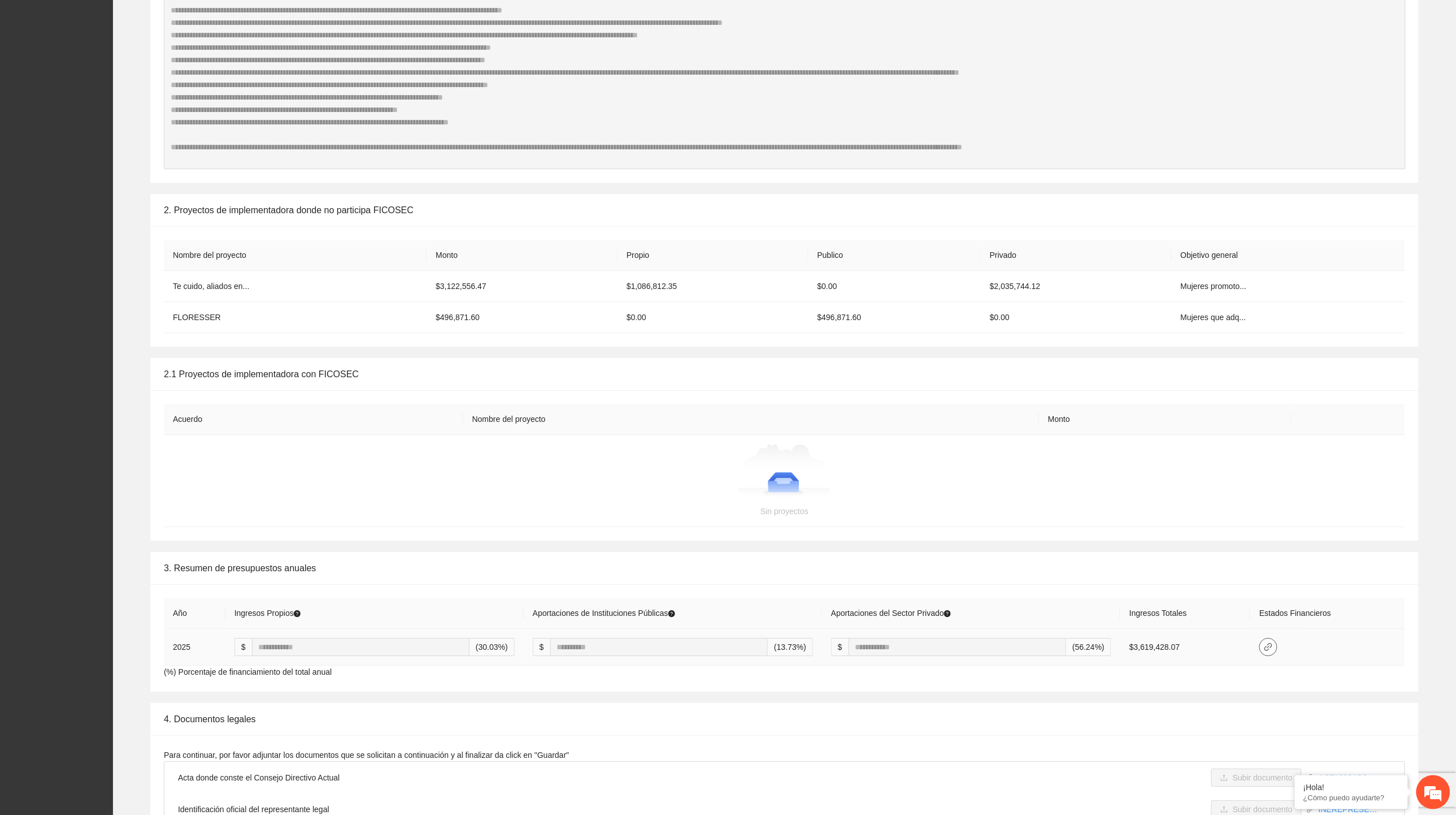
click at [449, 458] on icon "link" at bounding box center [1268, 647] width 9 height 9
click at [449, 458] on p "Estado de cambios en el patrimonio neto" at bounding box center [1163, 683] width 169 height 13
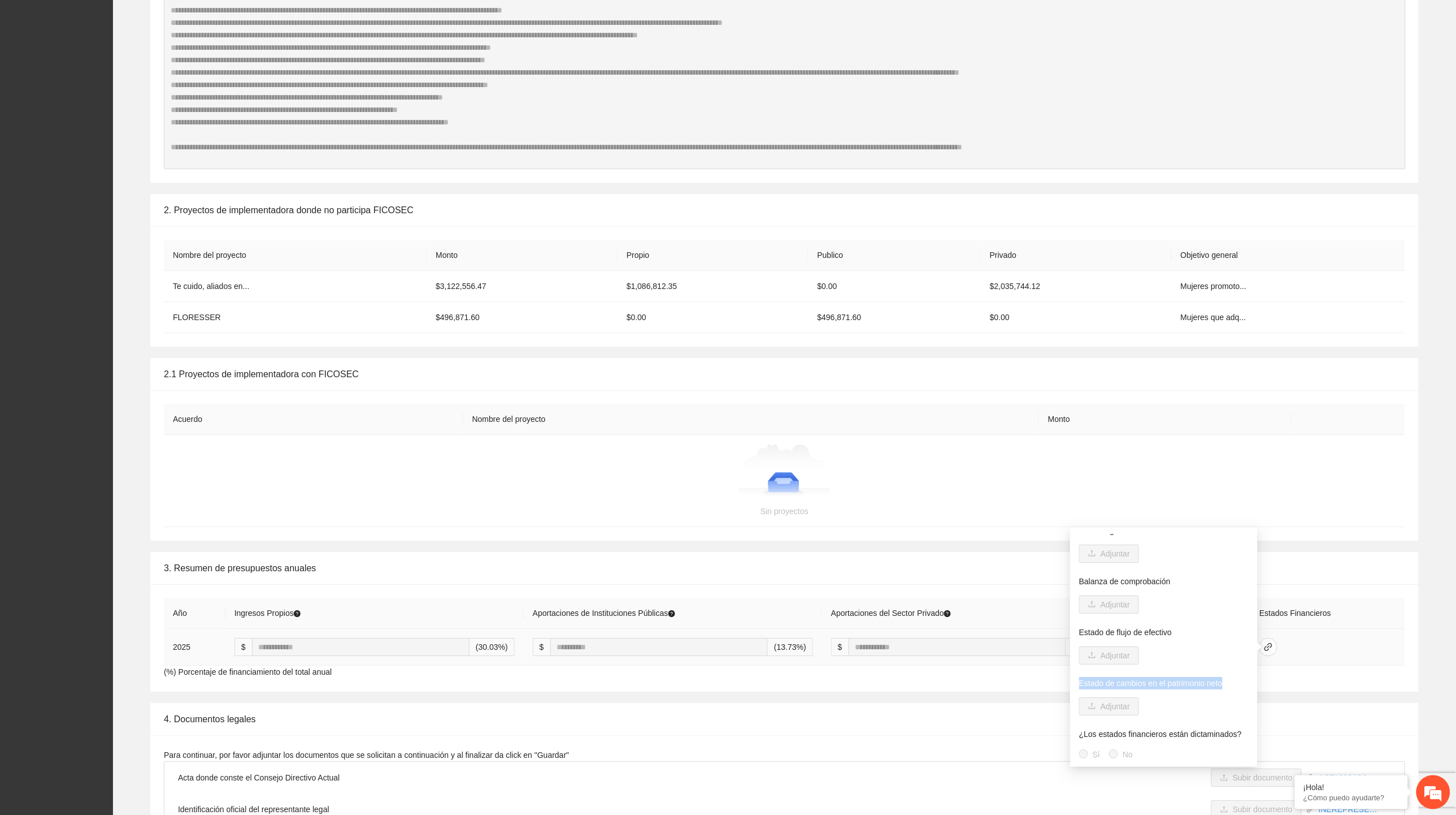
copy p "Estado de cambios en el patrimonio neto"
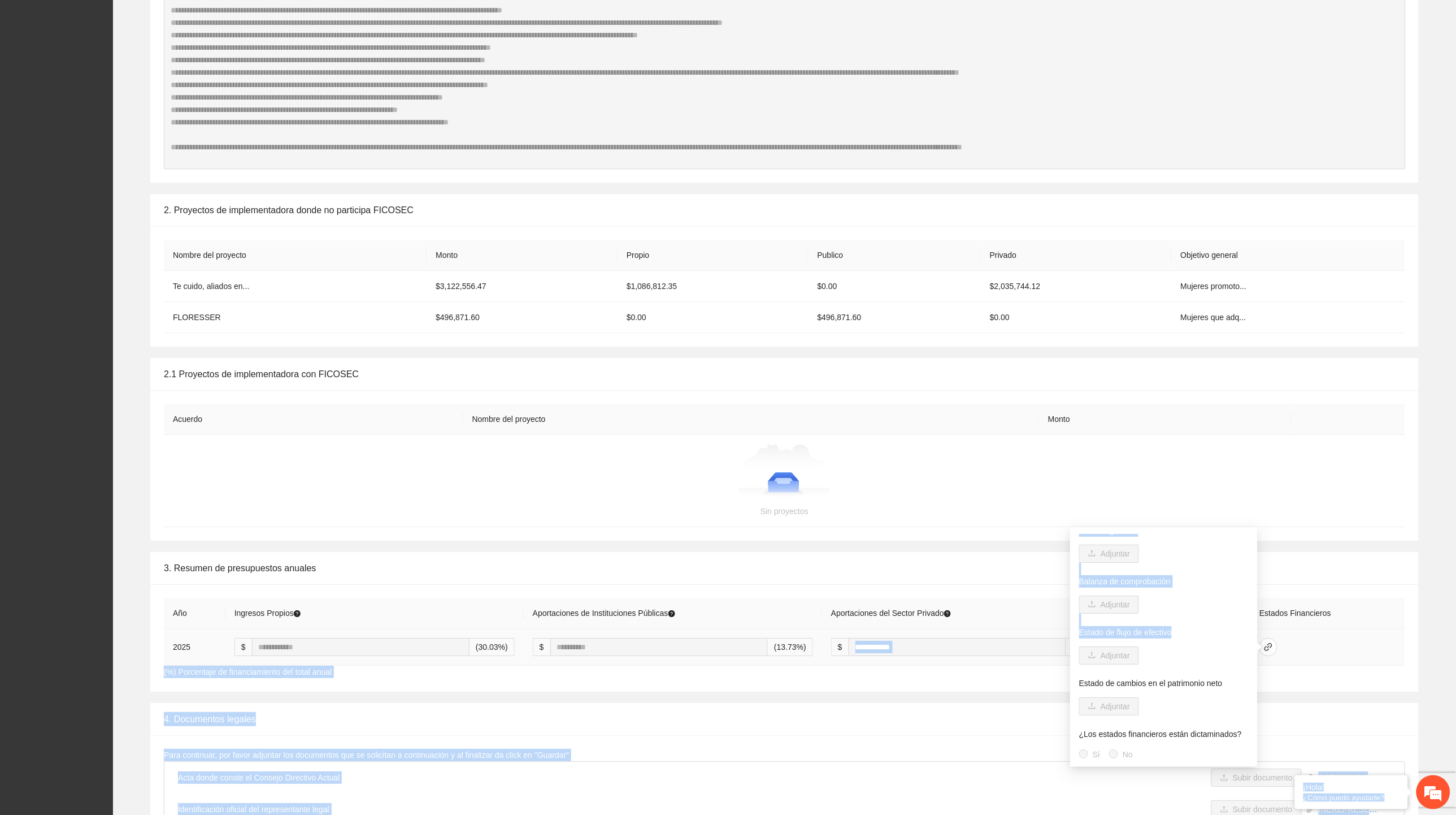
click at [449, 458] on p "Estado de flujo de efectivo" at bounding box center [1163, 632] width 169 height 13
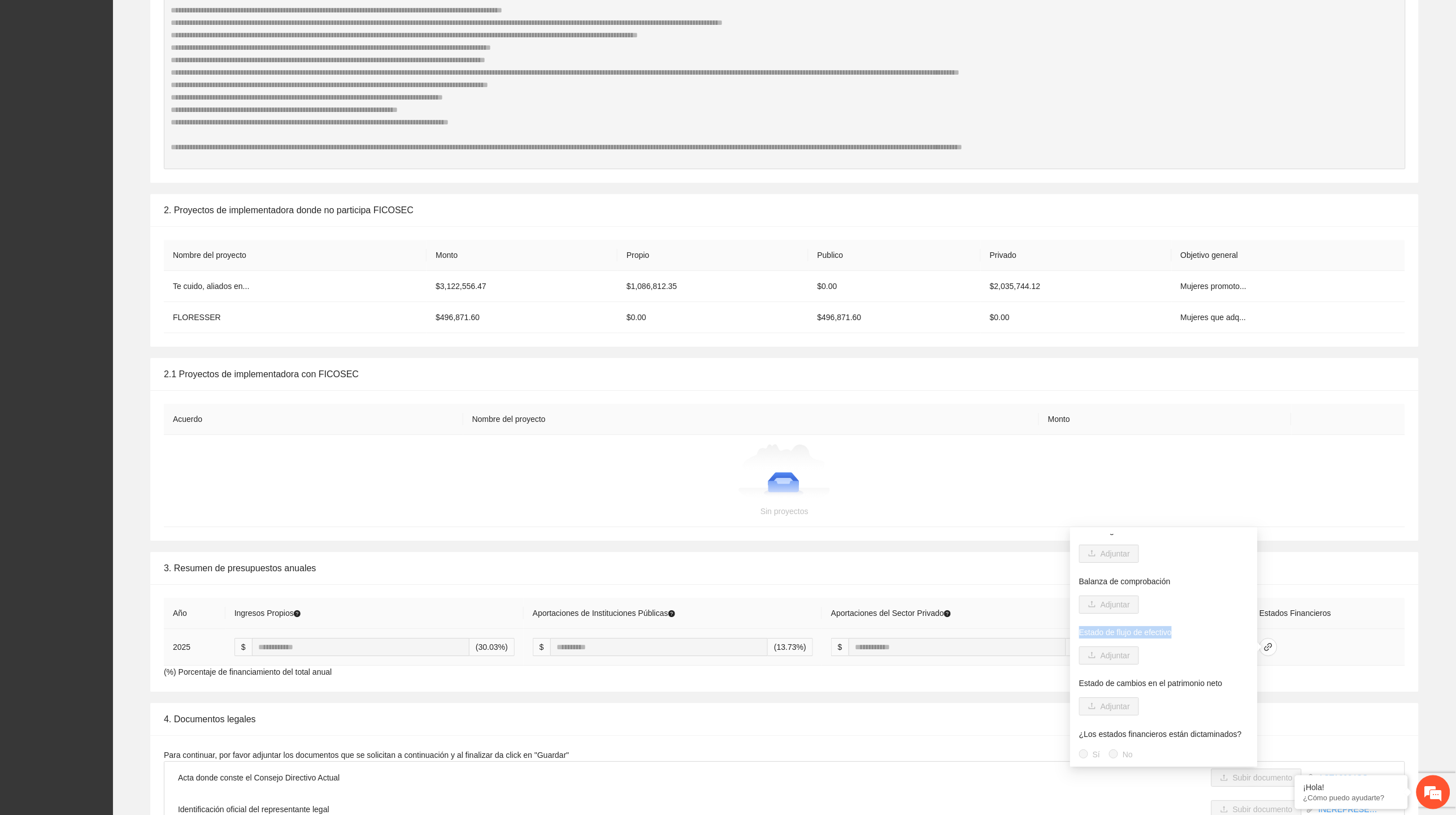
drag, startPoint x: 1079, startPoint y: 634, endPoint x: 1171, endPoint y: 634, distance: 92.0
click at [449, 458] on p "Estado de flujo de efectivo" at bounding box center [1163, 632] width 169 height 13
copy p "Estado de flujo de efectivo"
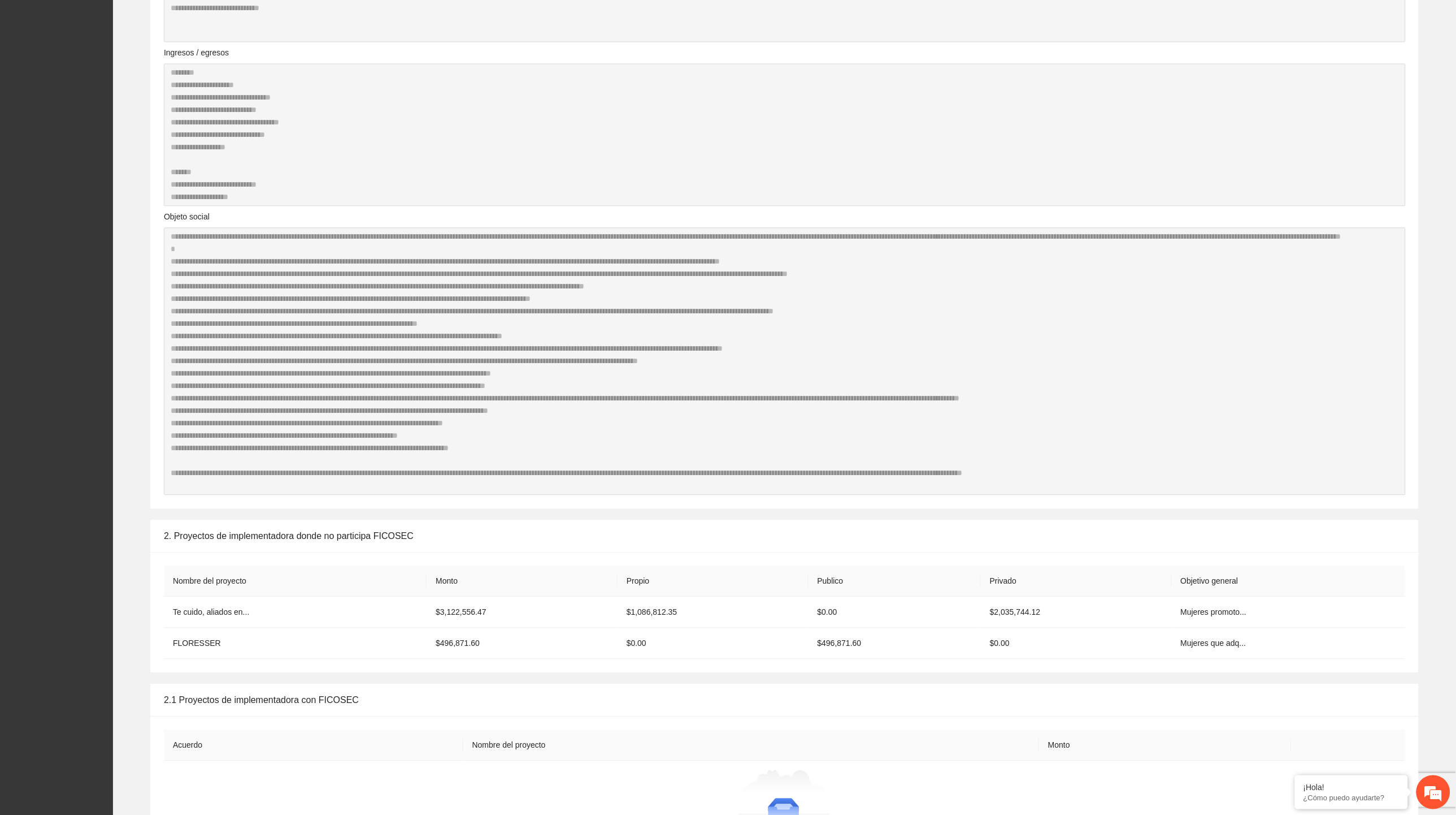
scroll to position [1633, 0]
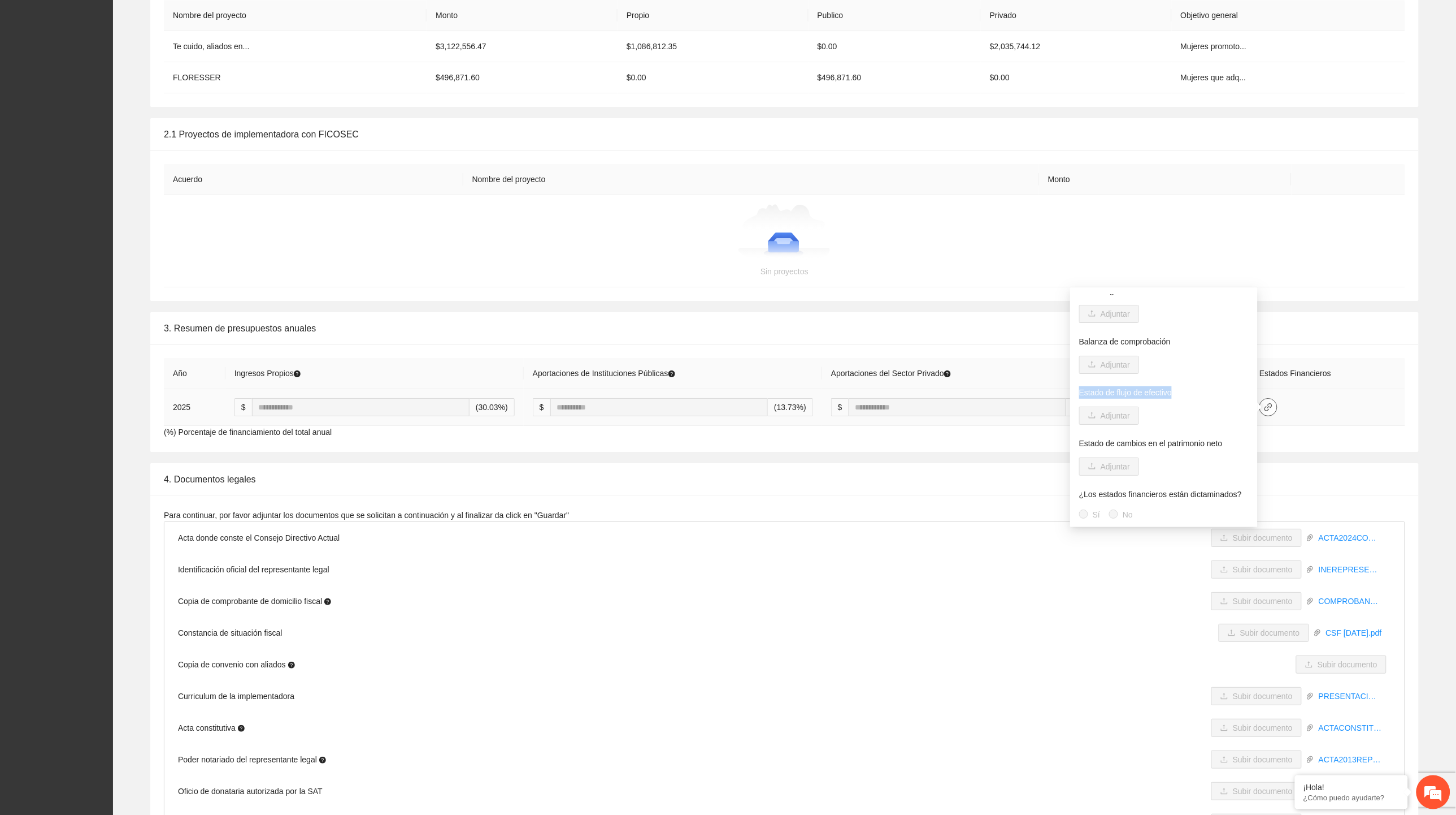
click at [449, 409] on icon "link" at bounding box center [1269, 407] width 8 height 8
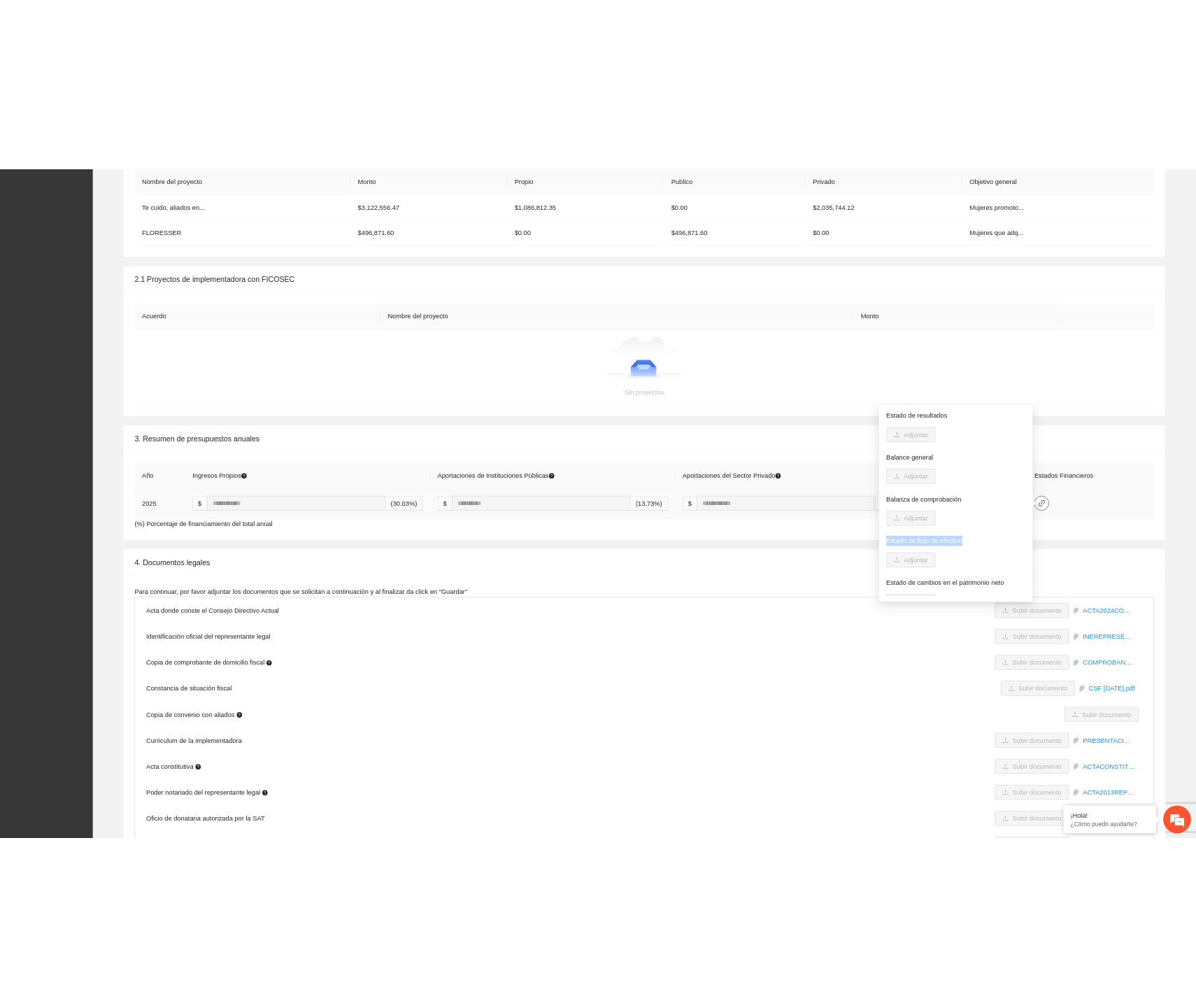
scroll to position [75, 0]
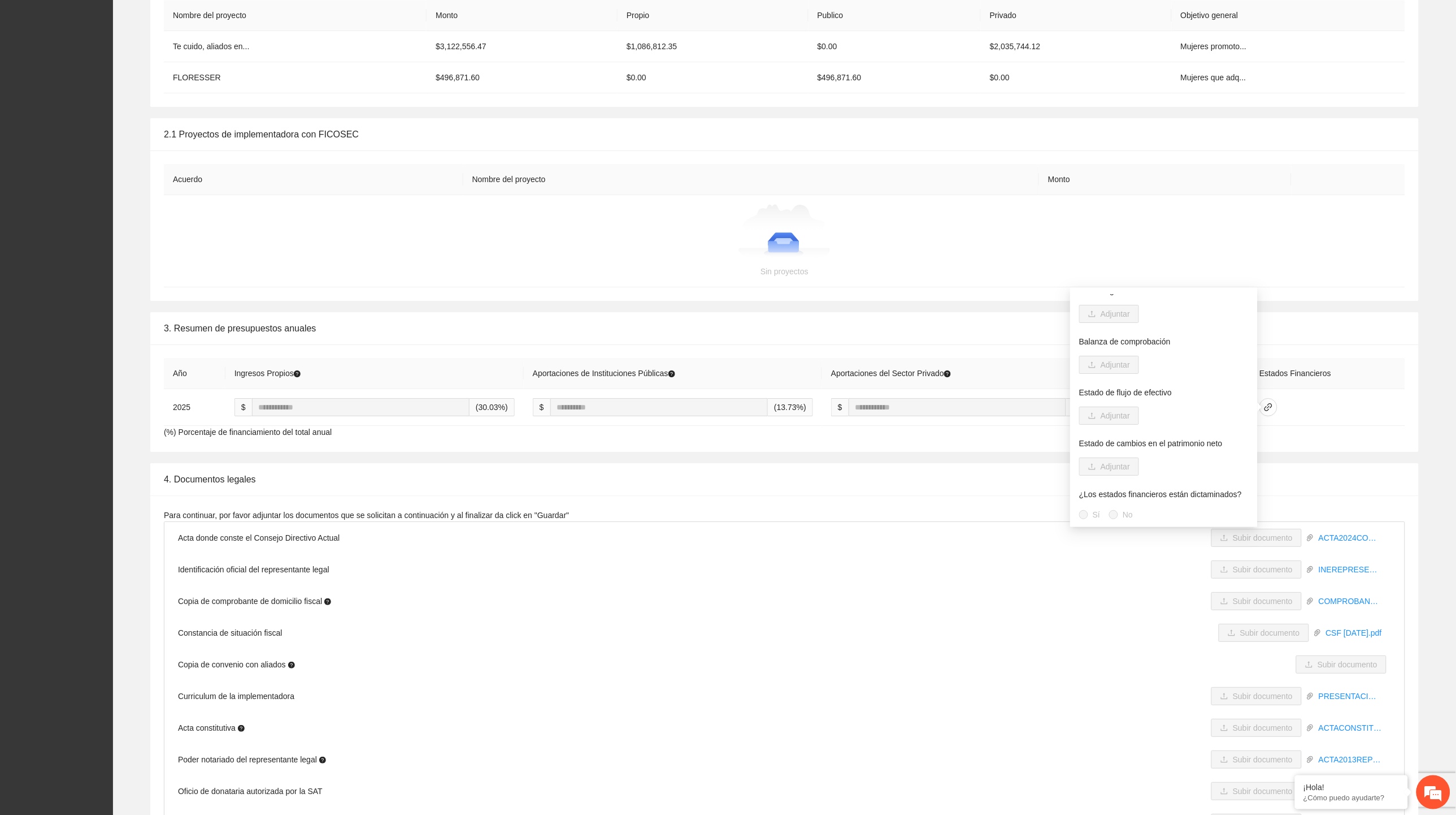
click at [449, 306] on div "**********" at bounding box center [785, 9] width 1343 height 3055
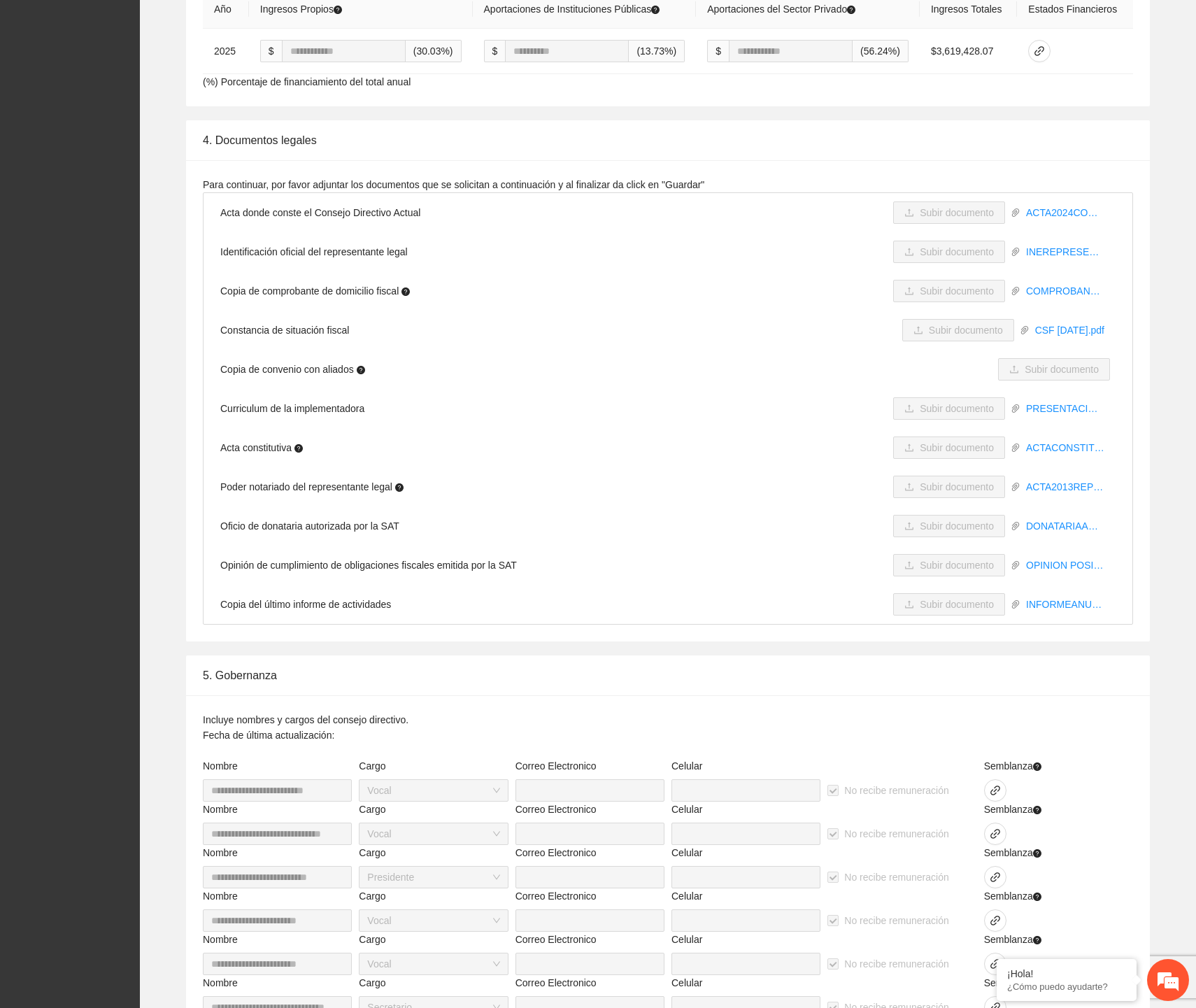
scroll to position [3135, 0]
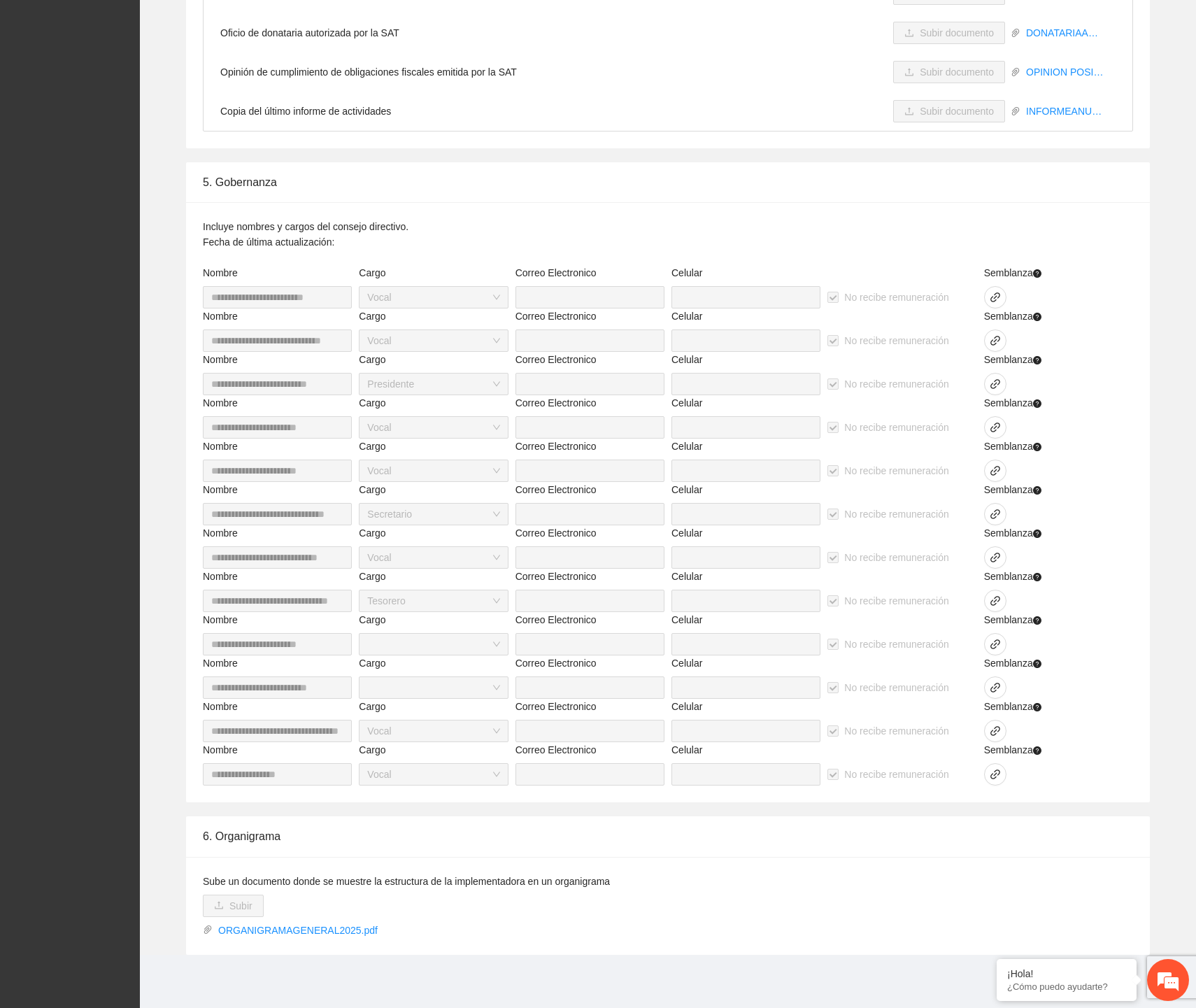
click at [555, 273] on icon "question-circle" at bounding box center [1037, 273] width 9 height 9
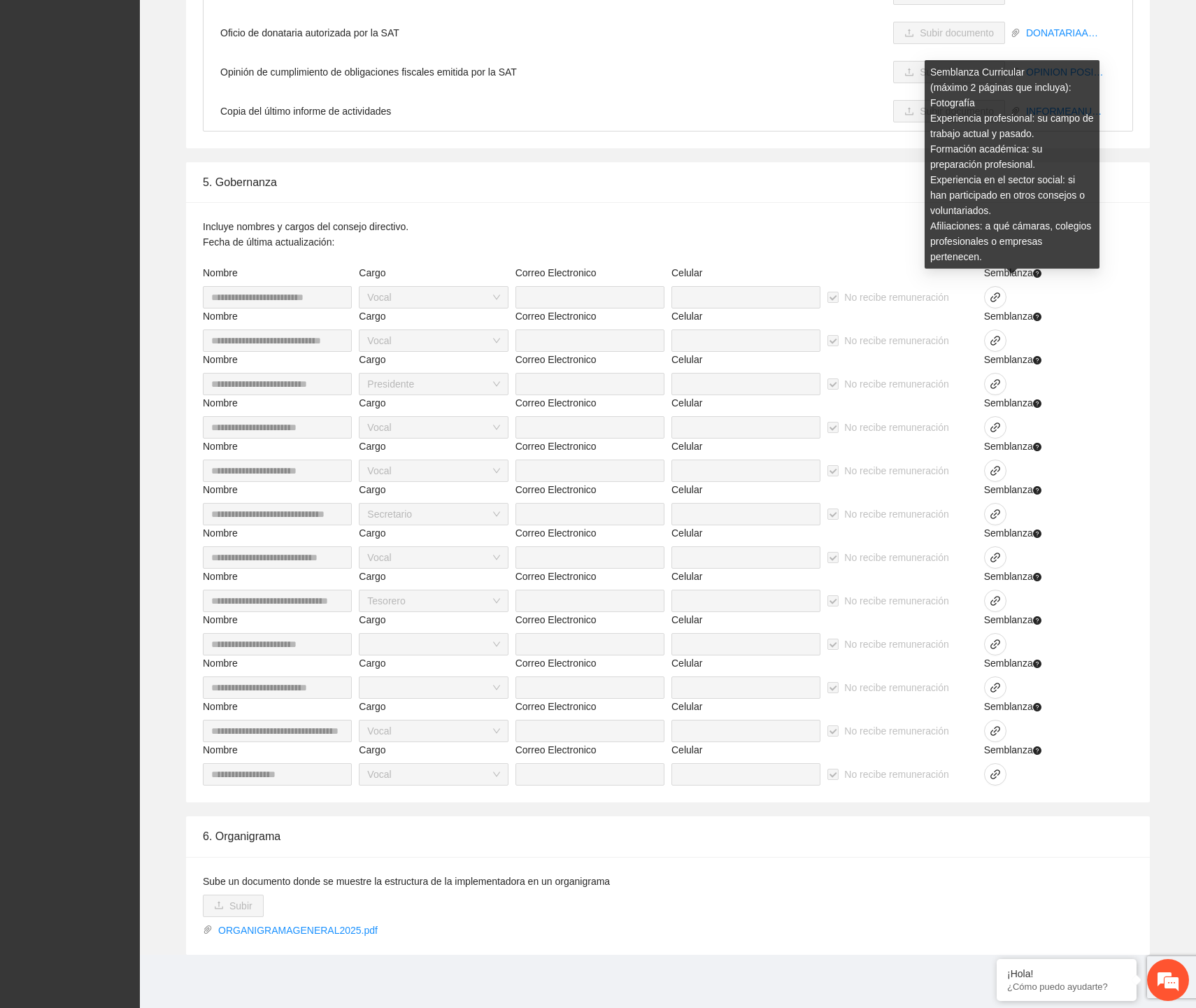
click at [555, 271] on icon "question-circle" at bounding box center [1037, 273] width 9 height 9
drag, startPoint x: 1092, startPoint y: 241, endPoint x: 928, endPoint y: 68, distance: 238.4
click at [555, 68] on div "Semblanza Curricular (máximo 2 páginas que incluya): Fotografía Experiencia pro…" at bounding box center [1012, 164] width 175 height 208
copy div "Semblanza Curricular (máximo 2 páginas que incluya): Fotografía Experiencia pro…"
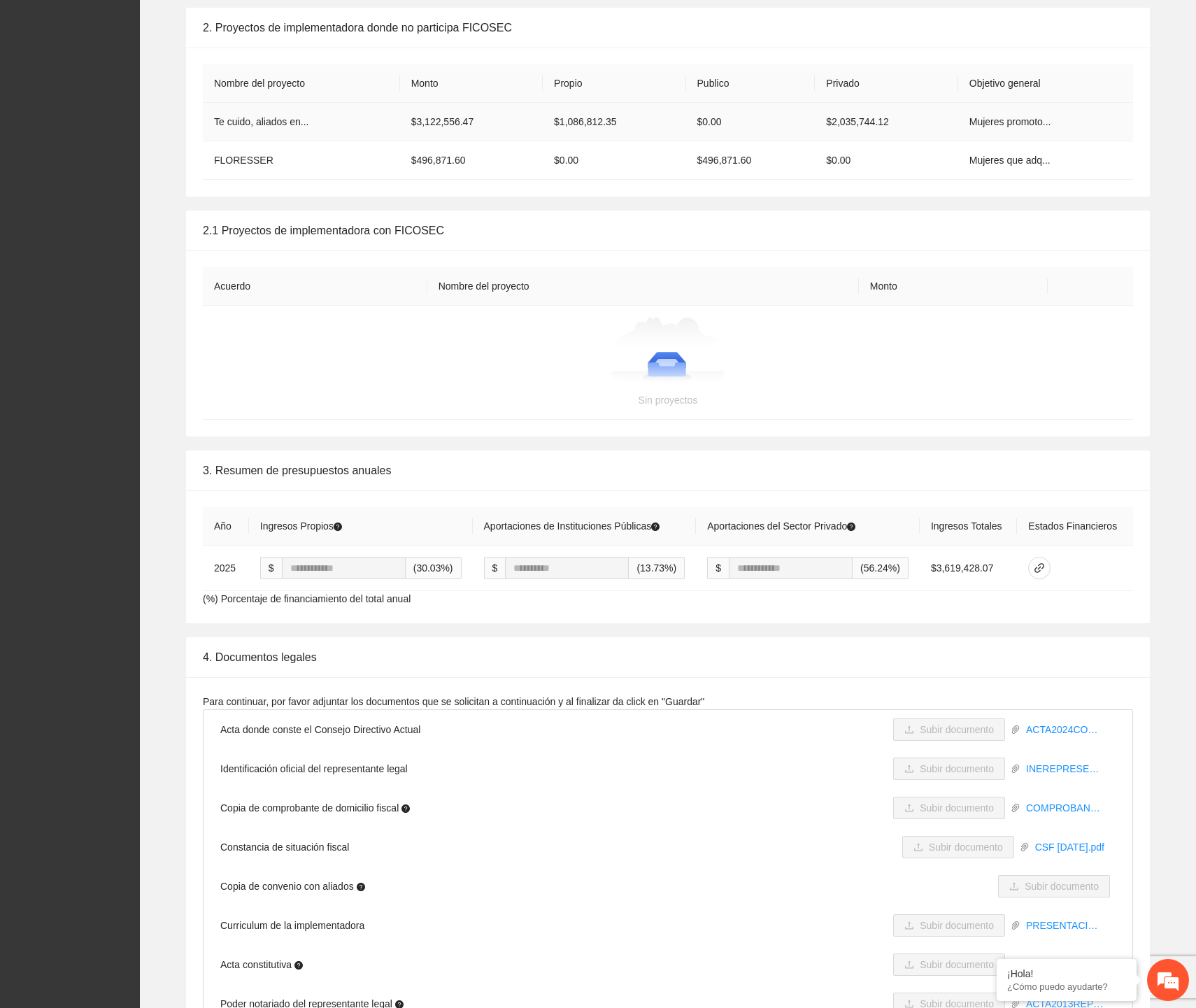
scroll to position [1581, 0]
